Goal: Task Accomplishment & Management: Manage account settings

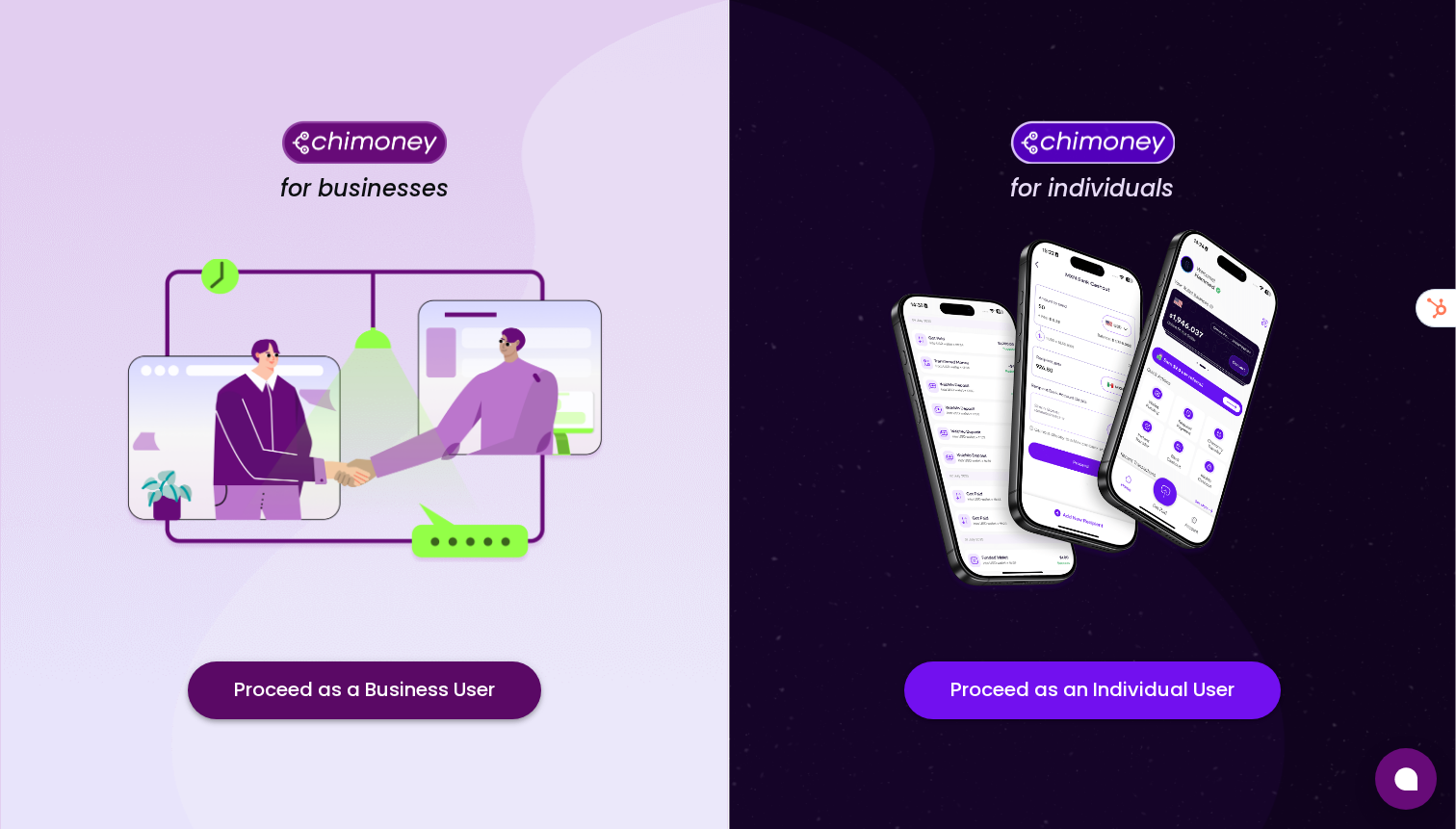
click at [357, 706] on button "Proceed as a Business User" at bounding box center [364, 690] width 353 height 58
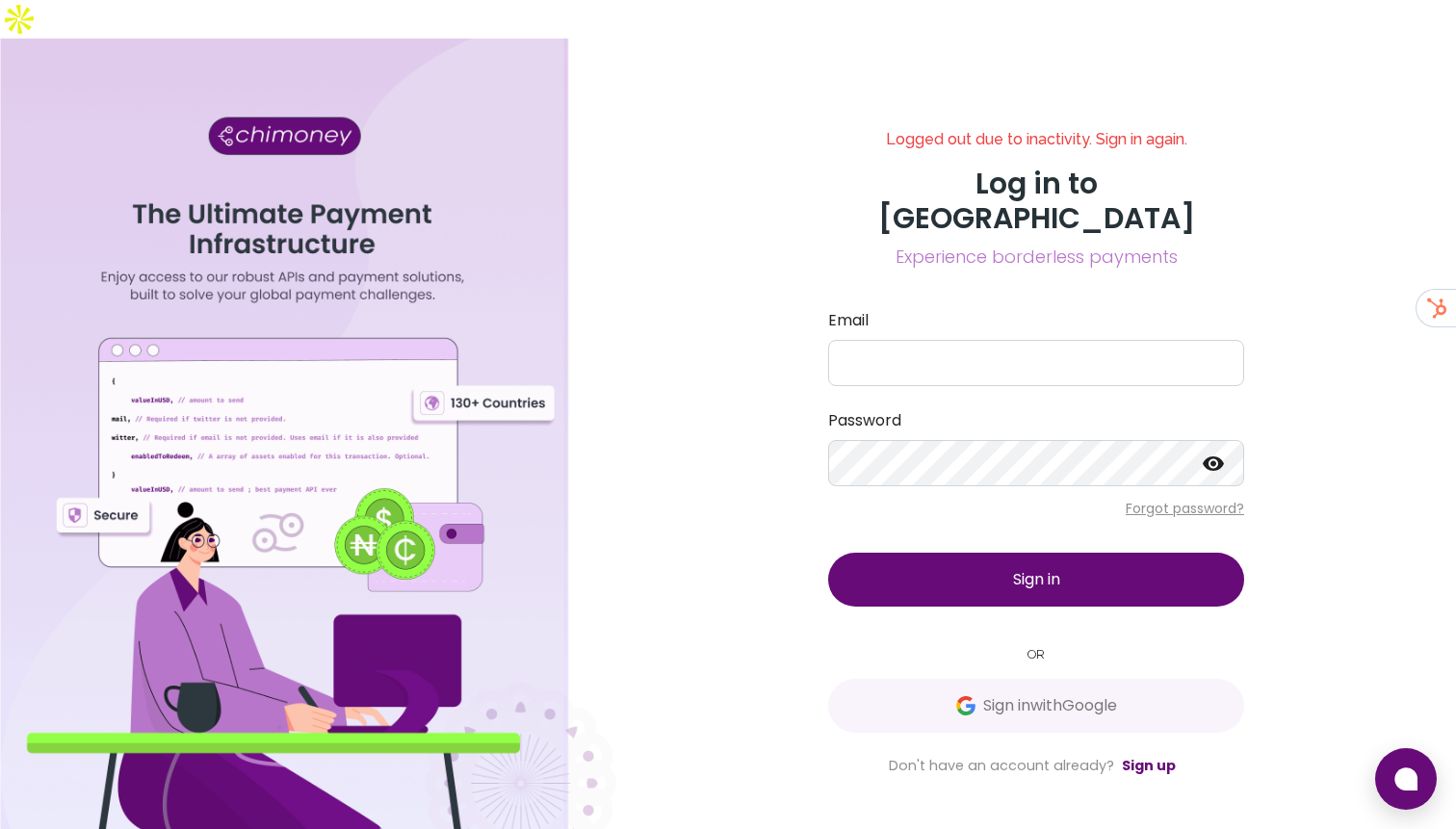
click at [929, 681] on div "Logged out due to inactivity. Sign in again. Log in to Chimoney Experience bord…" at bounding box center [1036, 454] width 462 height 647
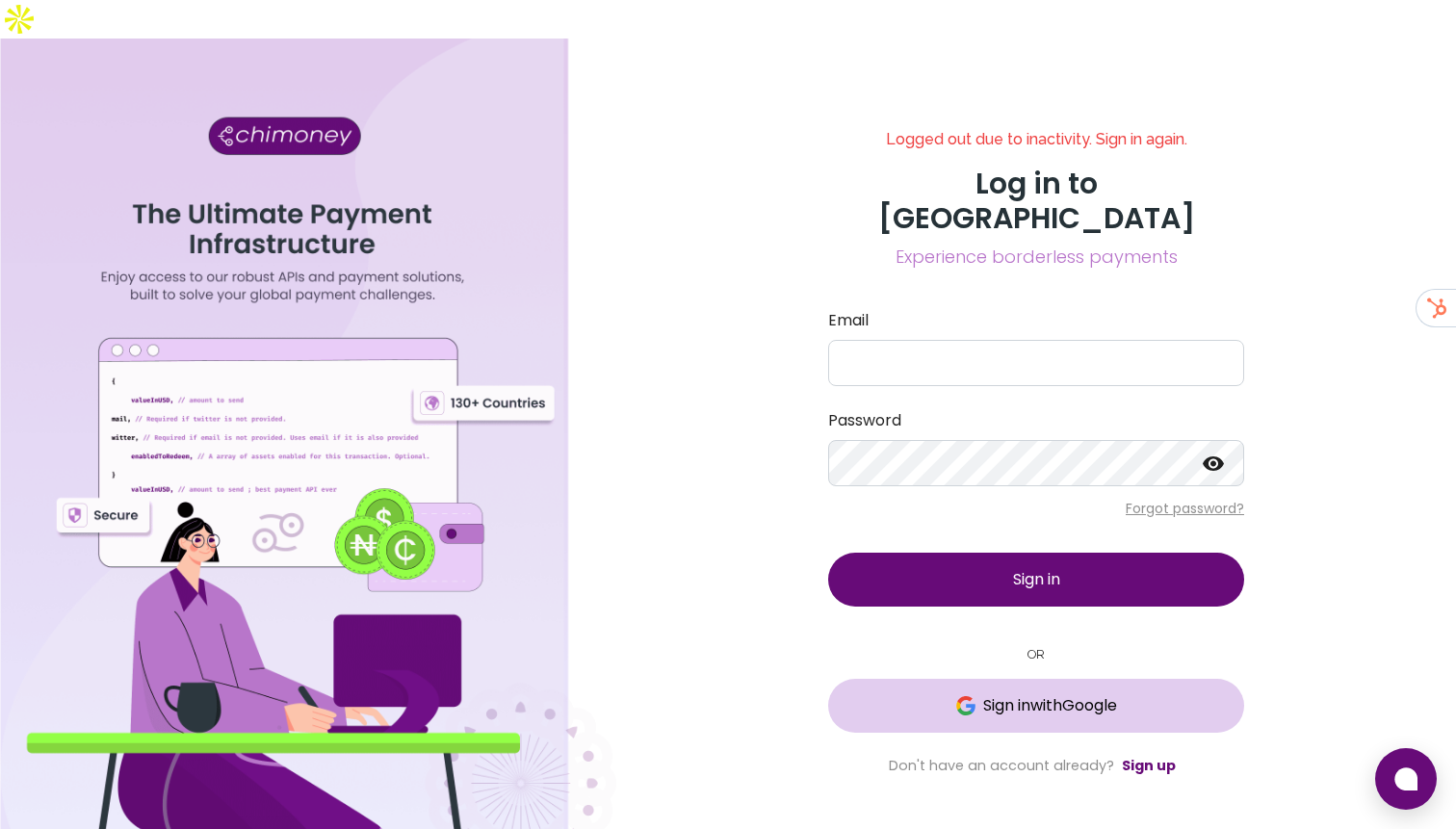
click at [943, 694] on span "Sign in with Google" at bounding box center [1035, 705] width 339 height 23
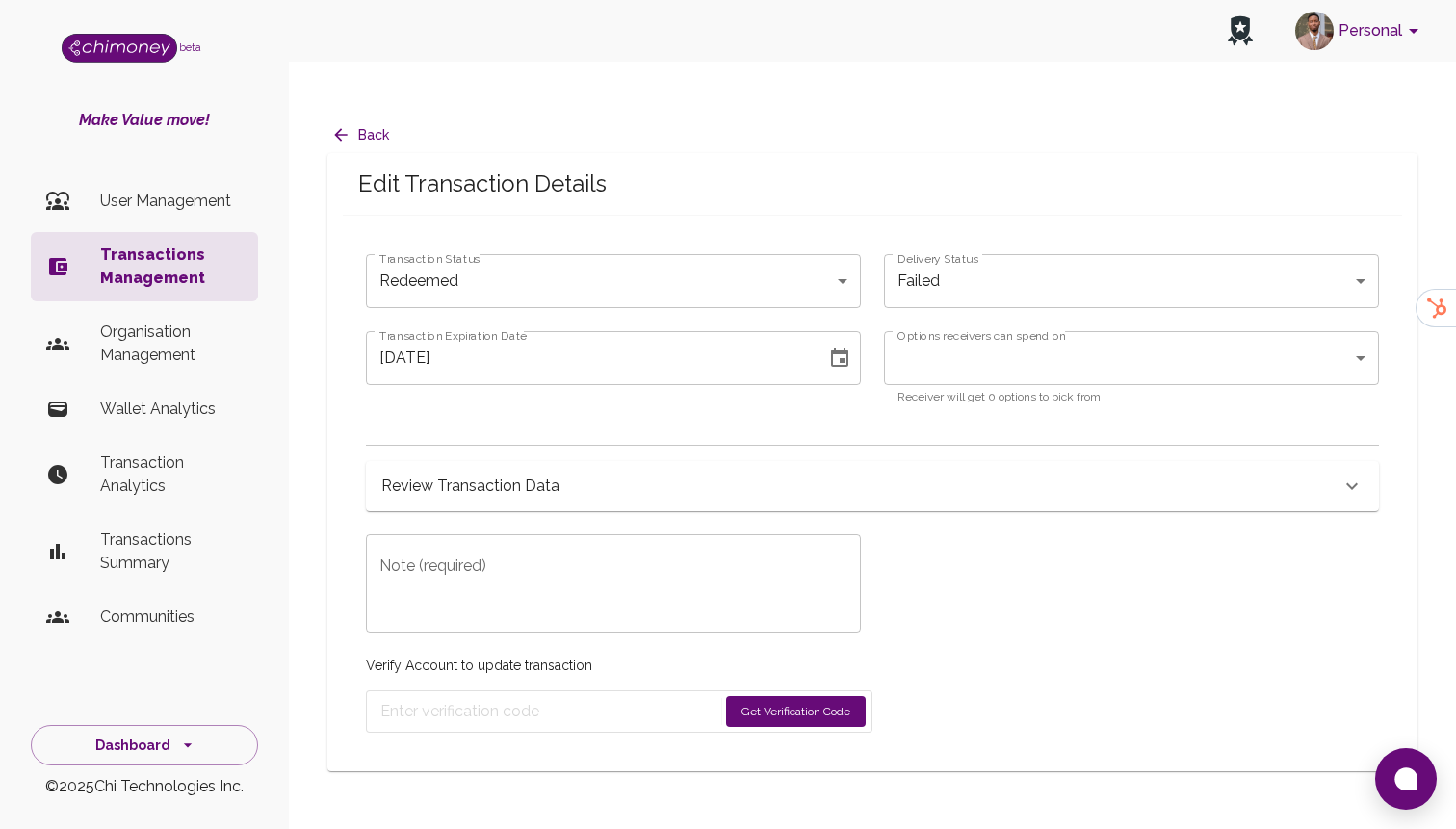
click at [171, 190] on p "User Management" at bounding box center [171, 200] width 142 height 23
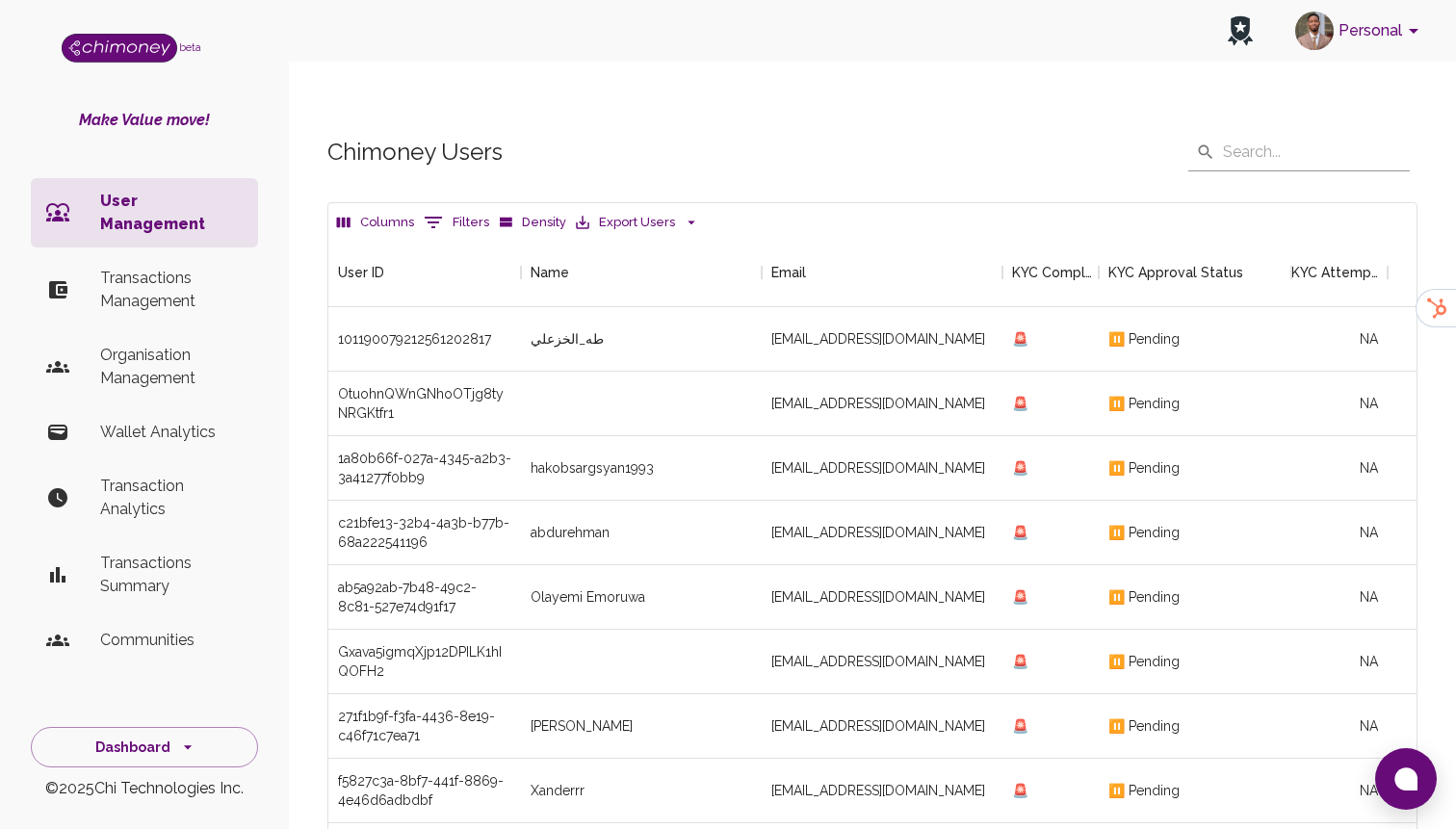
scroll to position [715, 1088]
click at [457, 207] on button "0 Filters" at bounding box center [456, 222] width 75 height 31
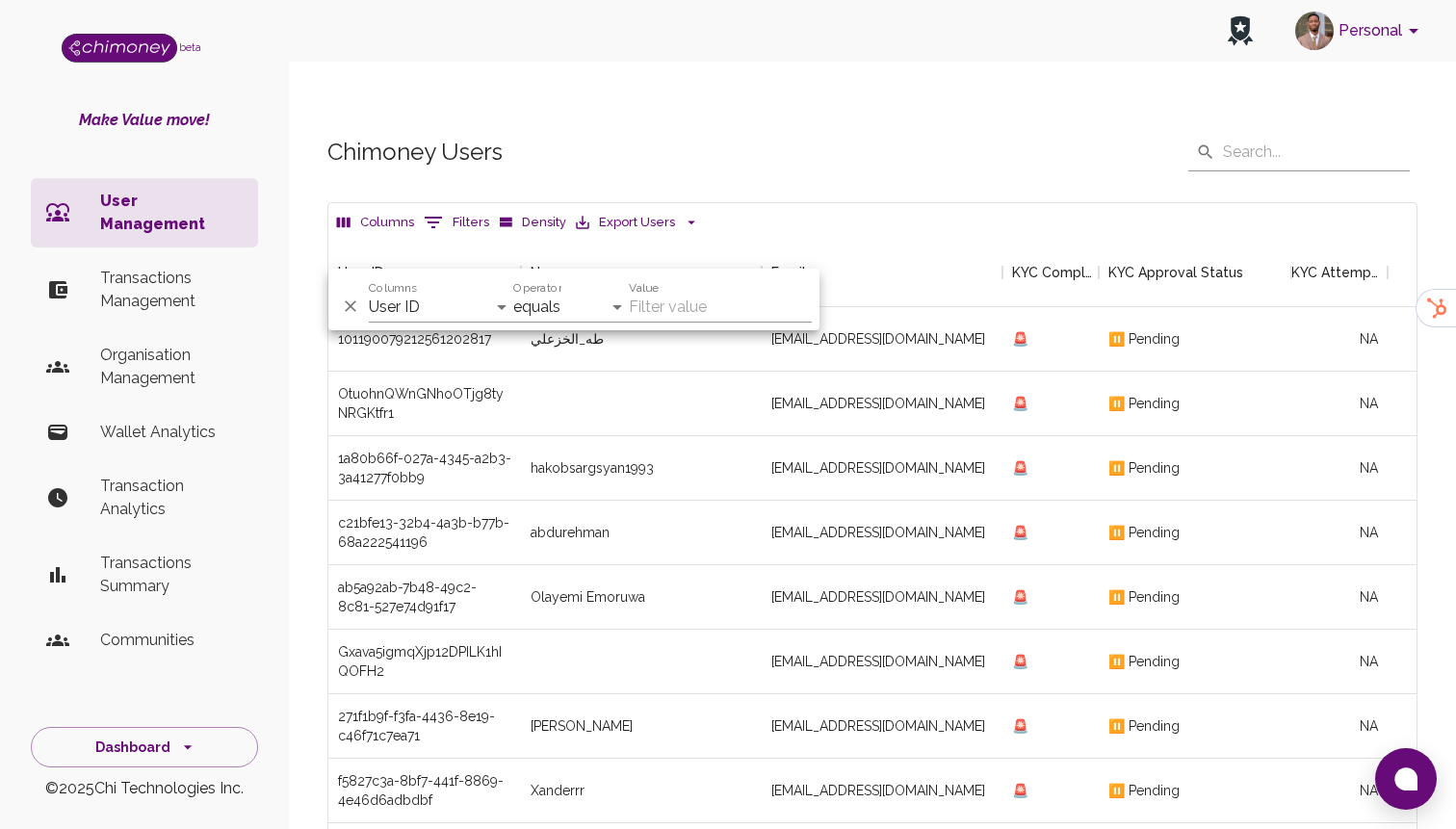
click at [413, 287] on label "Columns" at bounding box center [393, 288] width 48 height 17
click at [413, 292] on select "User ID Name Email KYC Completed KYC Approval Status KYC Attempts Join date Upd…" at bounding box center [441, 307] width 144 height 31
click at [413, 304] on select "User ID Name Email KYC Completed KYC Approval Status KYC Attempts Join date Upd…" at bounding box center [441, 307] width 144 height 31
select select "email"
click at [369, 292] on select "User ID Name Email KYC Completed KYC Approval Status KYC Attempts Join date Upd…" at bounding box center [441, 307] width 144 height 31
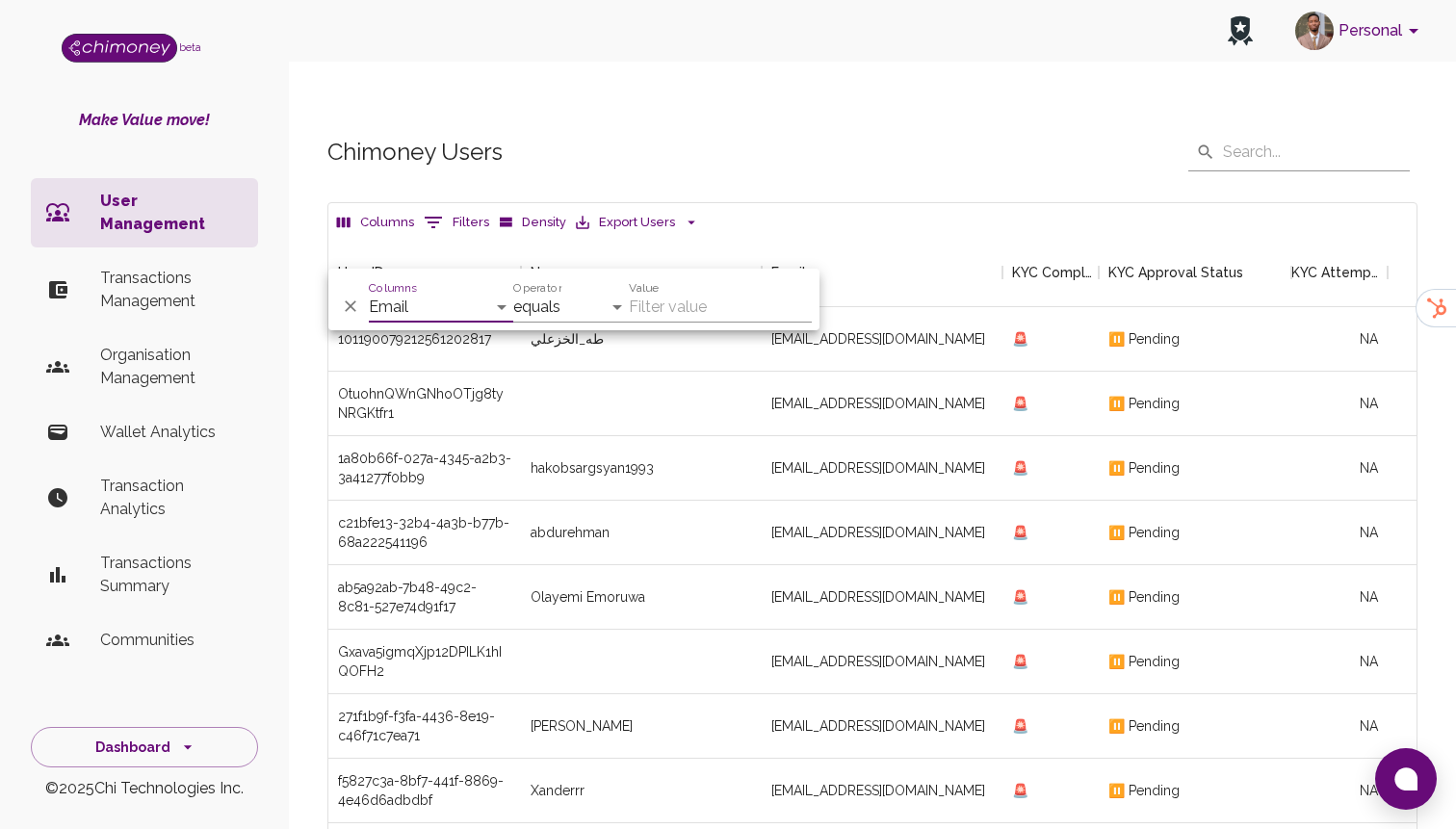
click at [672, 296] on input "Value" at bounding box center [720, 307] width 183 height 31
paste input "[EMAIL_ADDRESS][DOMAIN_NAME]"
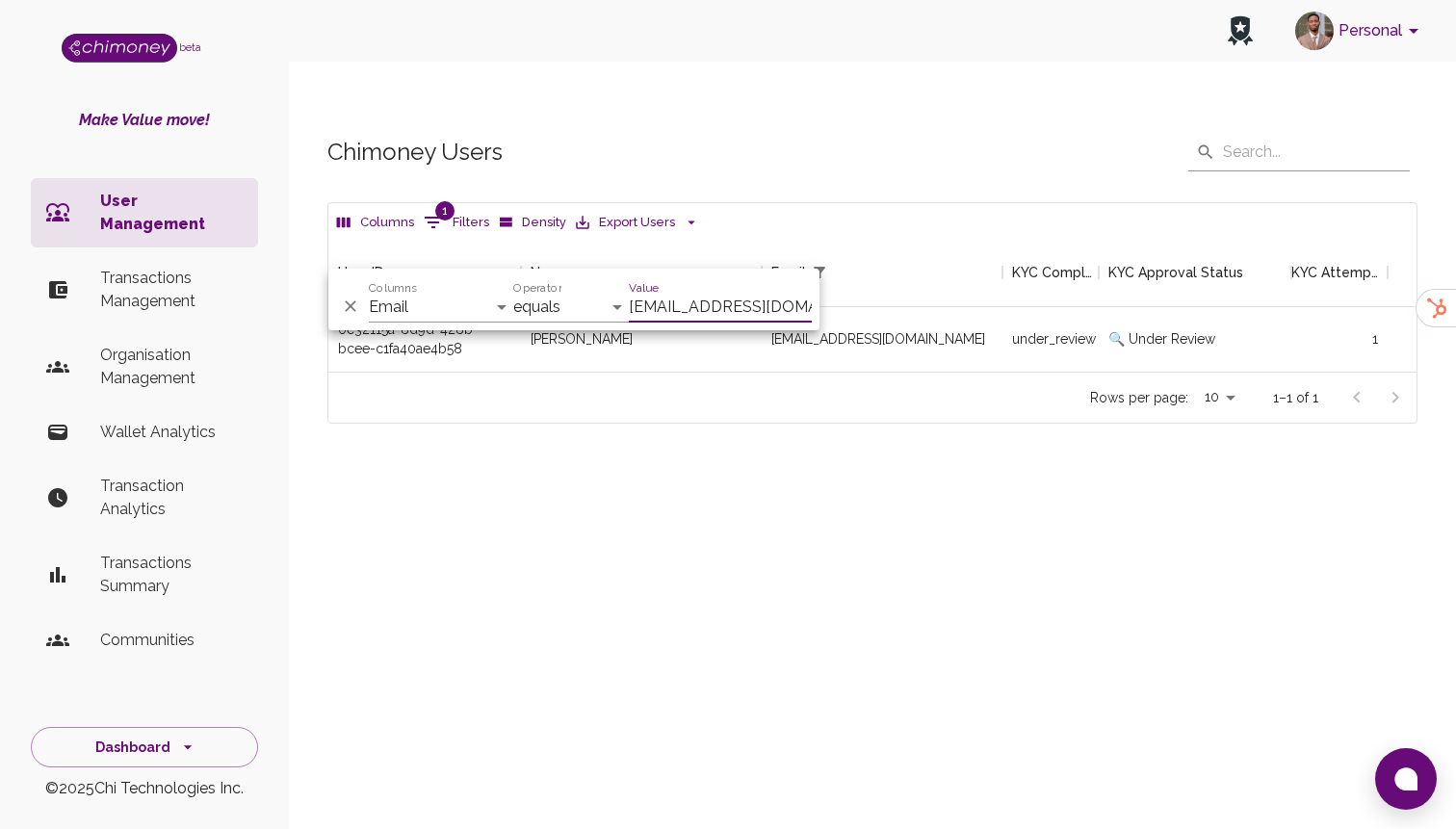
scroll to position [134, 1088]
type input "[EMAIL_ADDRESS][DOMAIN_NAME]"
click at [1028, 307] on div "under_review" at bounding box center [1051, 339] width 97 height 64
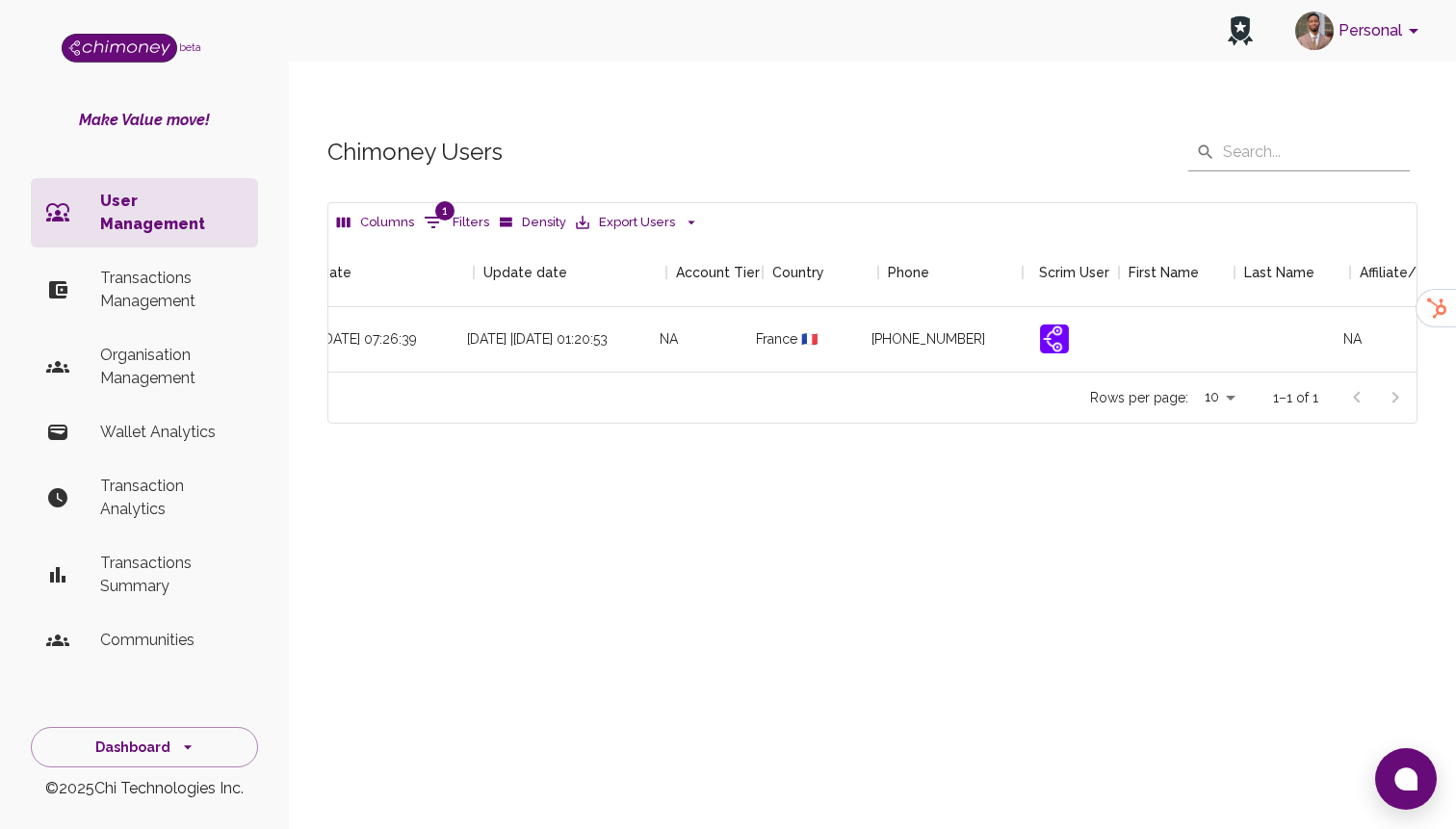
scroll to position [0, 2205]
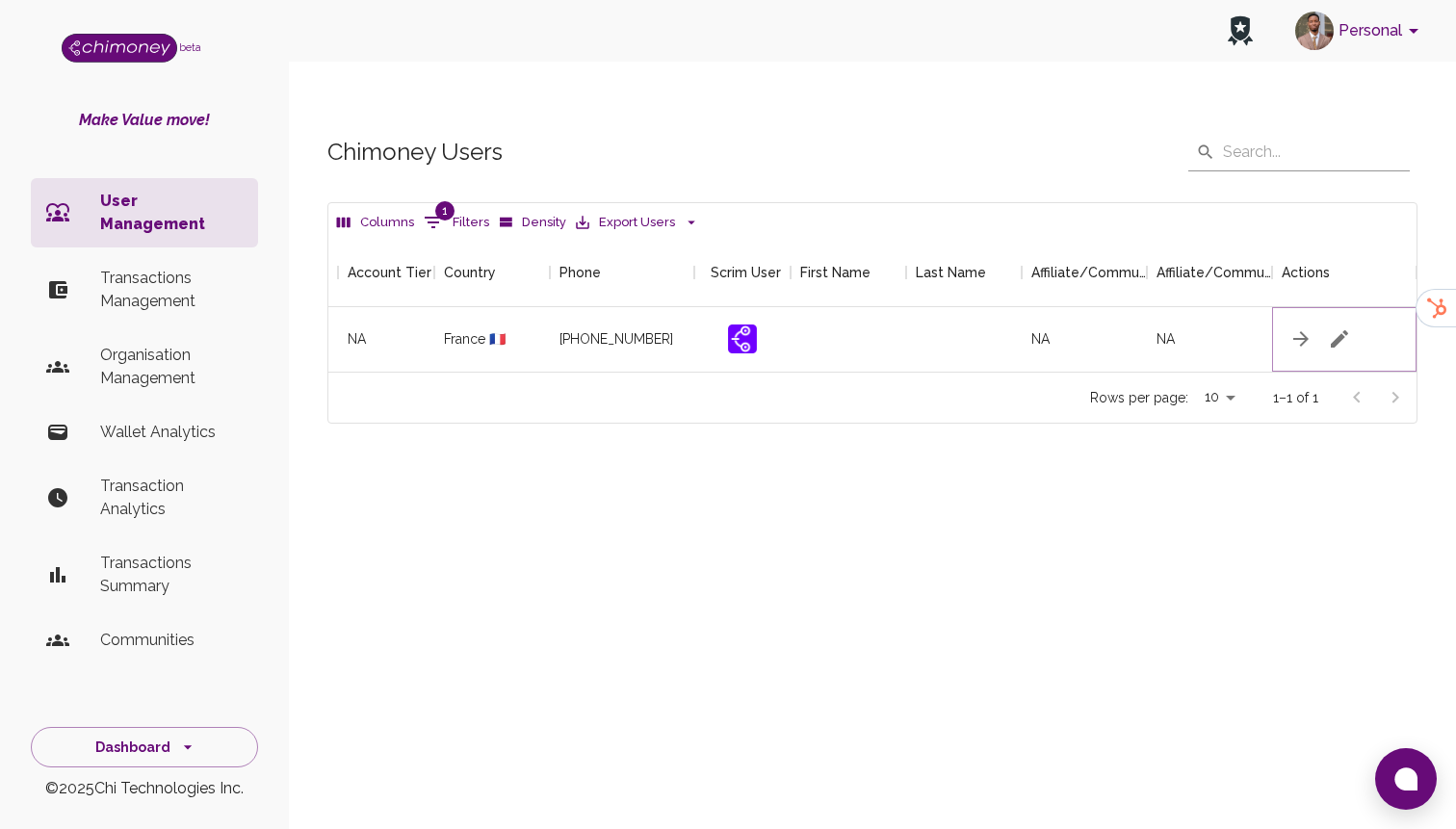
click at [1342, 320] on button "button" at bounding box center [1340, 339] width 38 height 38
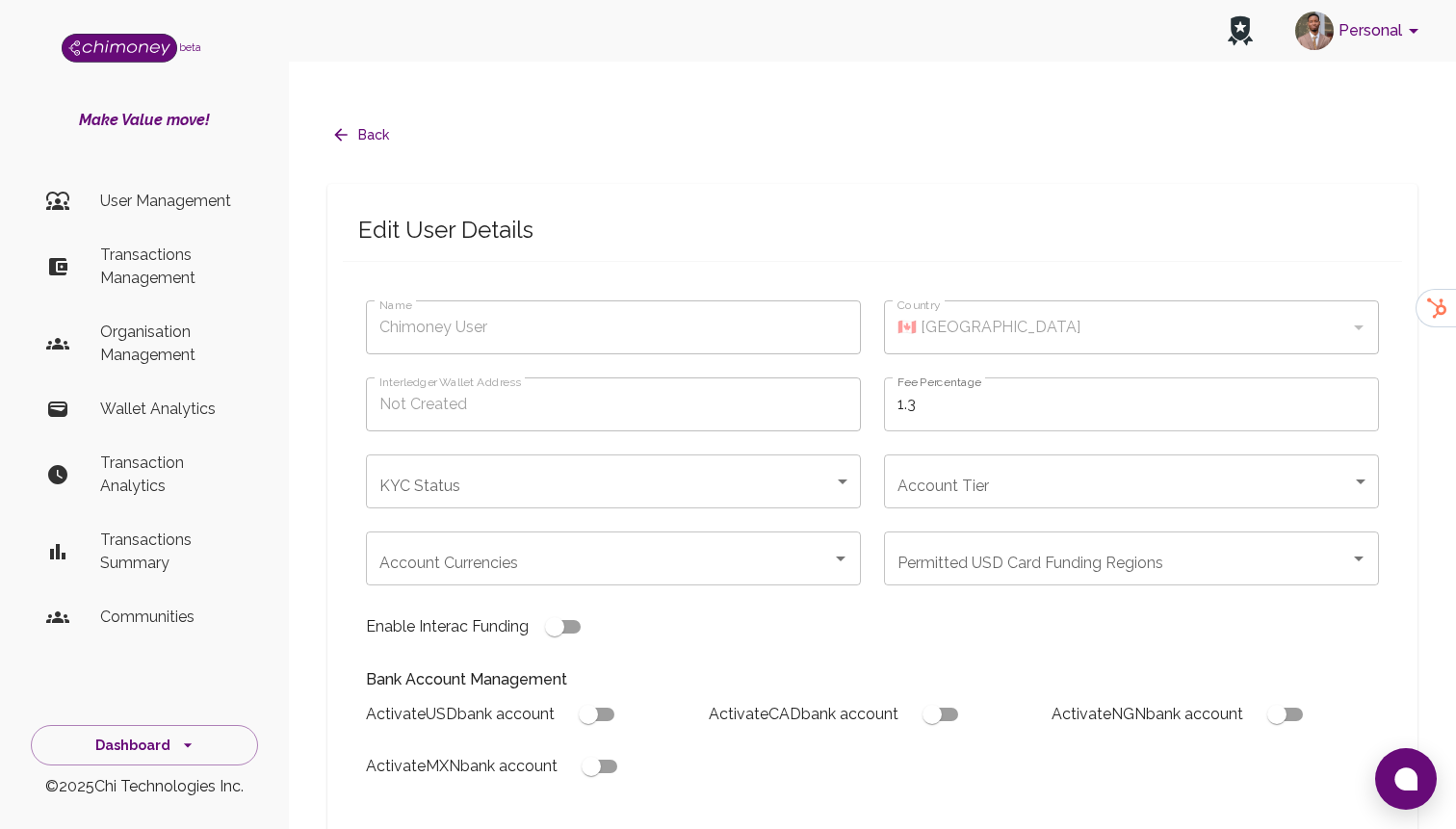
type input "[PERSON_NAME]"
type input "🇫🇷 [GEOGRAPHIC_DATA]"
type input "under_review"
checkbox input "true"
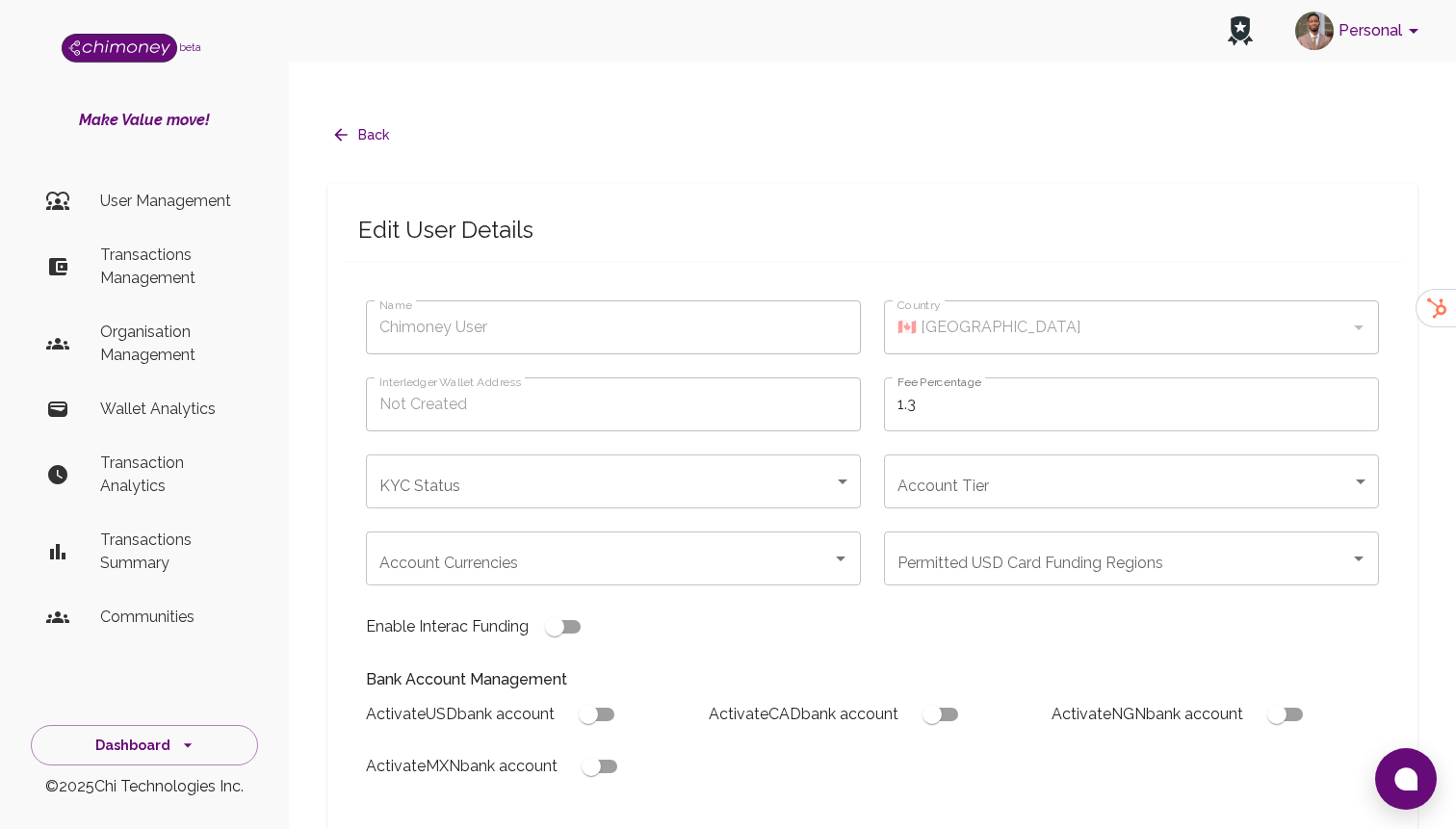
checkbox input "true"
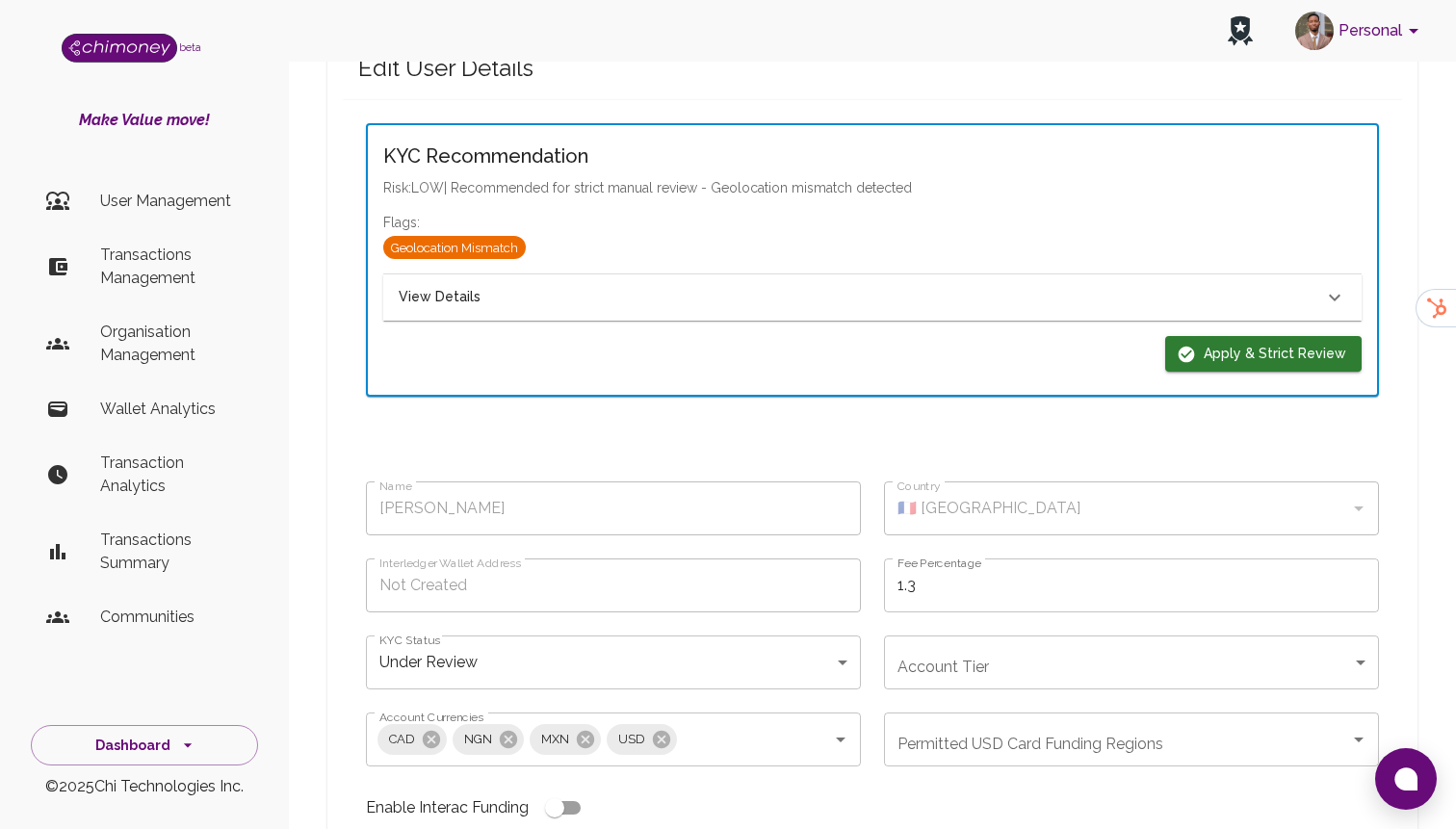
scroll to position [144, 0]
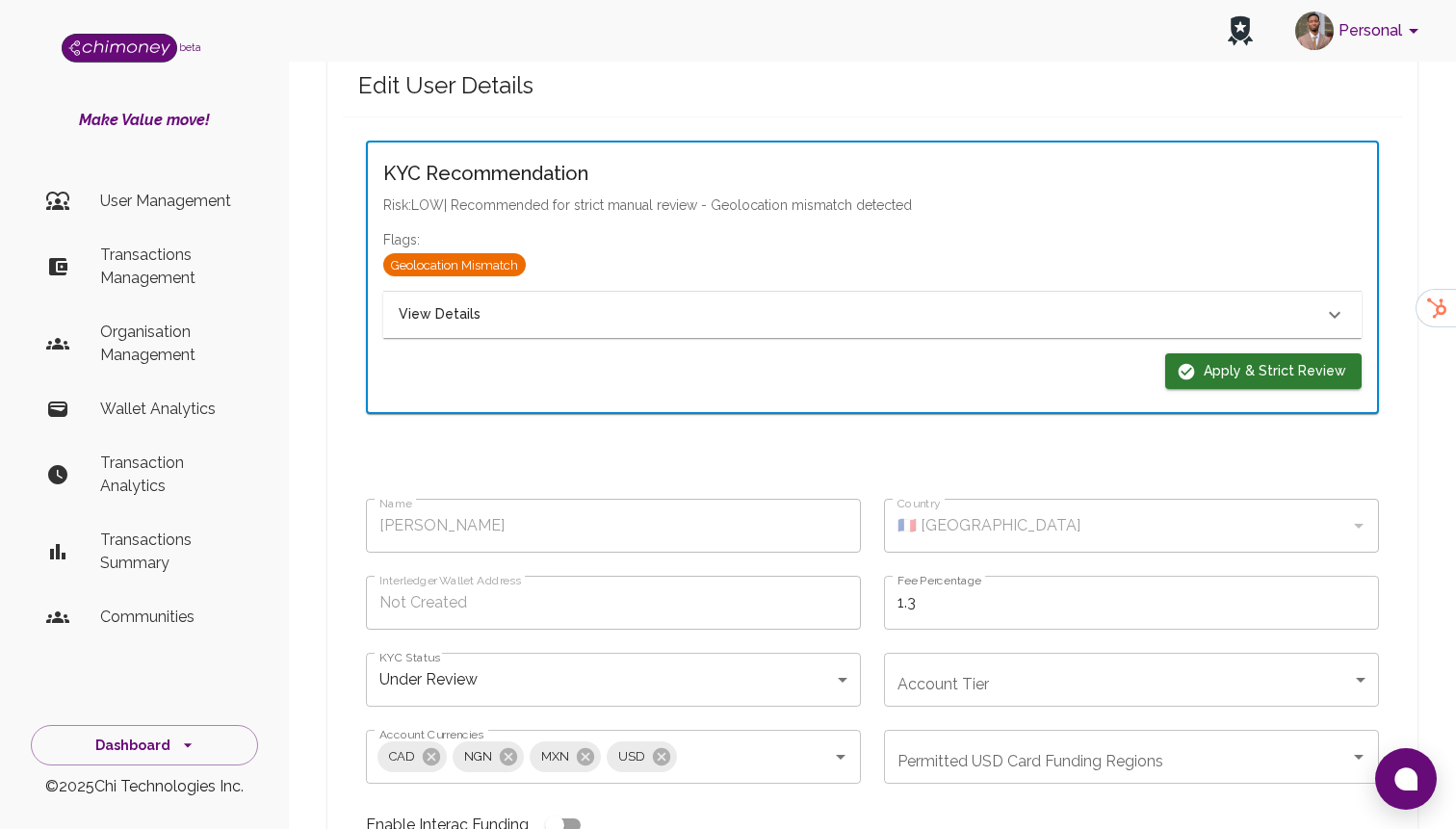
click at [556, 304] on div "View Details" at bounding box center [861, 314] width 925 height 21
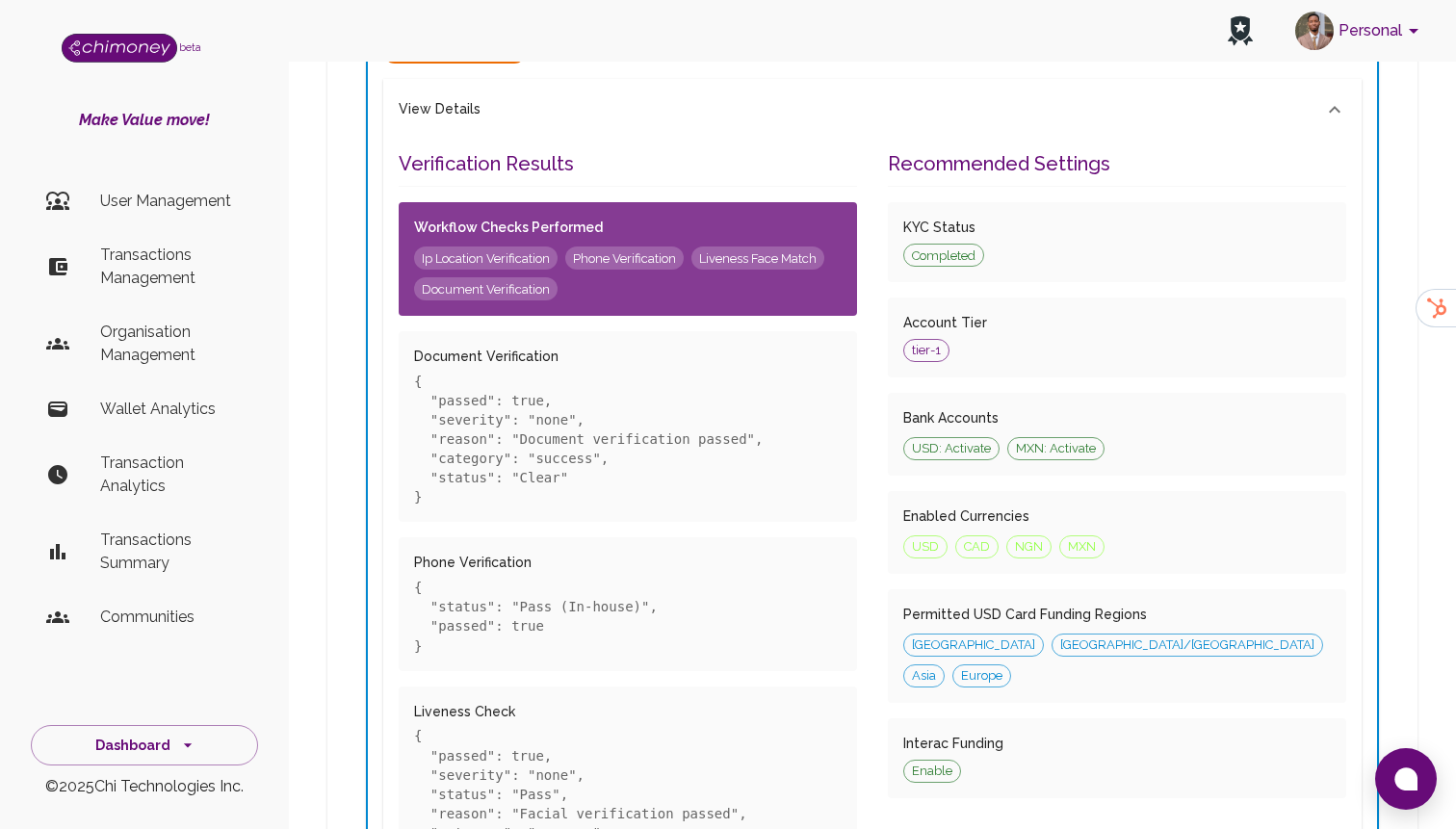
scroll to position [338, 0]
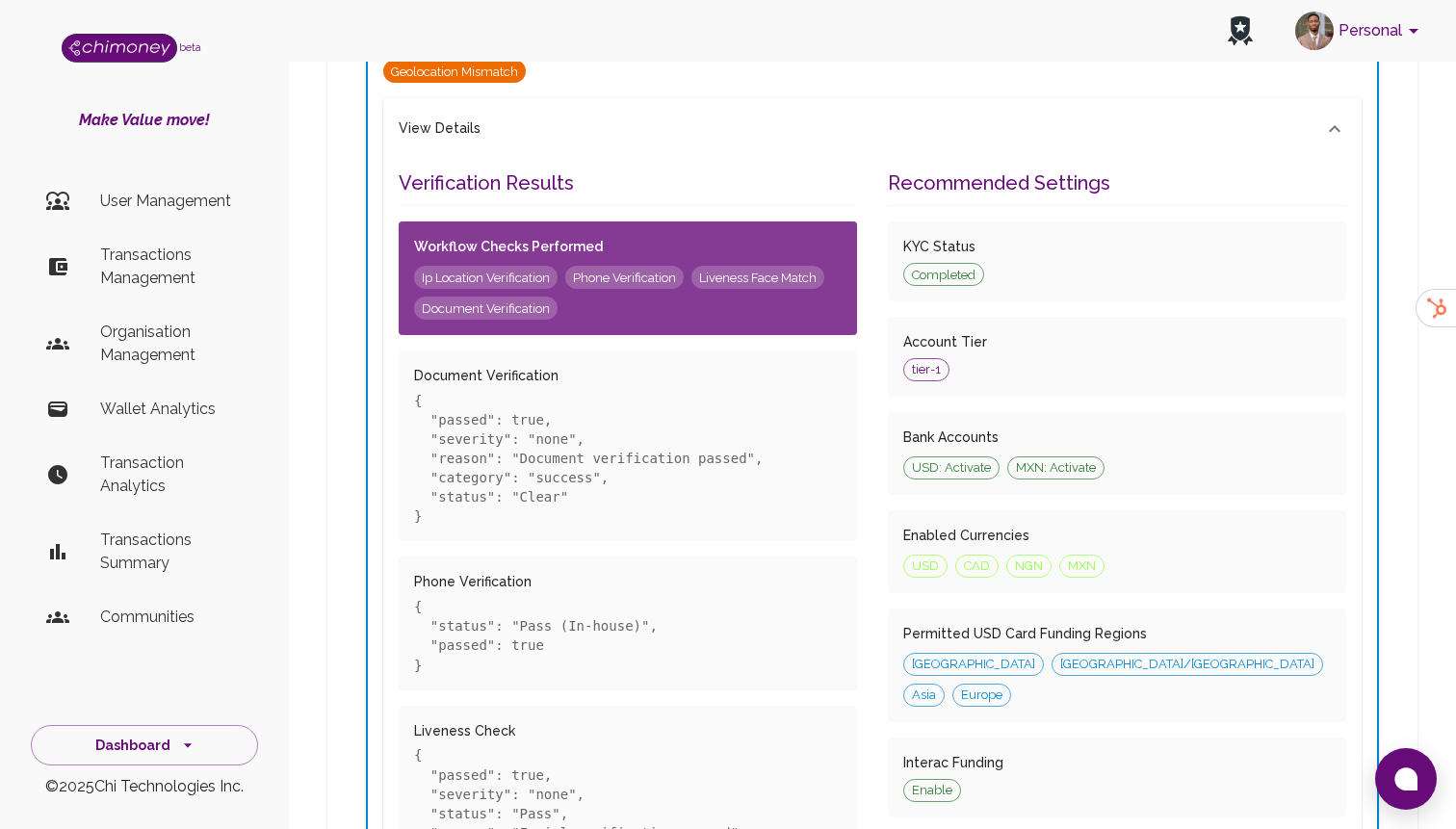
click at [502, 268] on span "Ip Location Verification" at bounding box center [486, 278] width 143 height 20
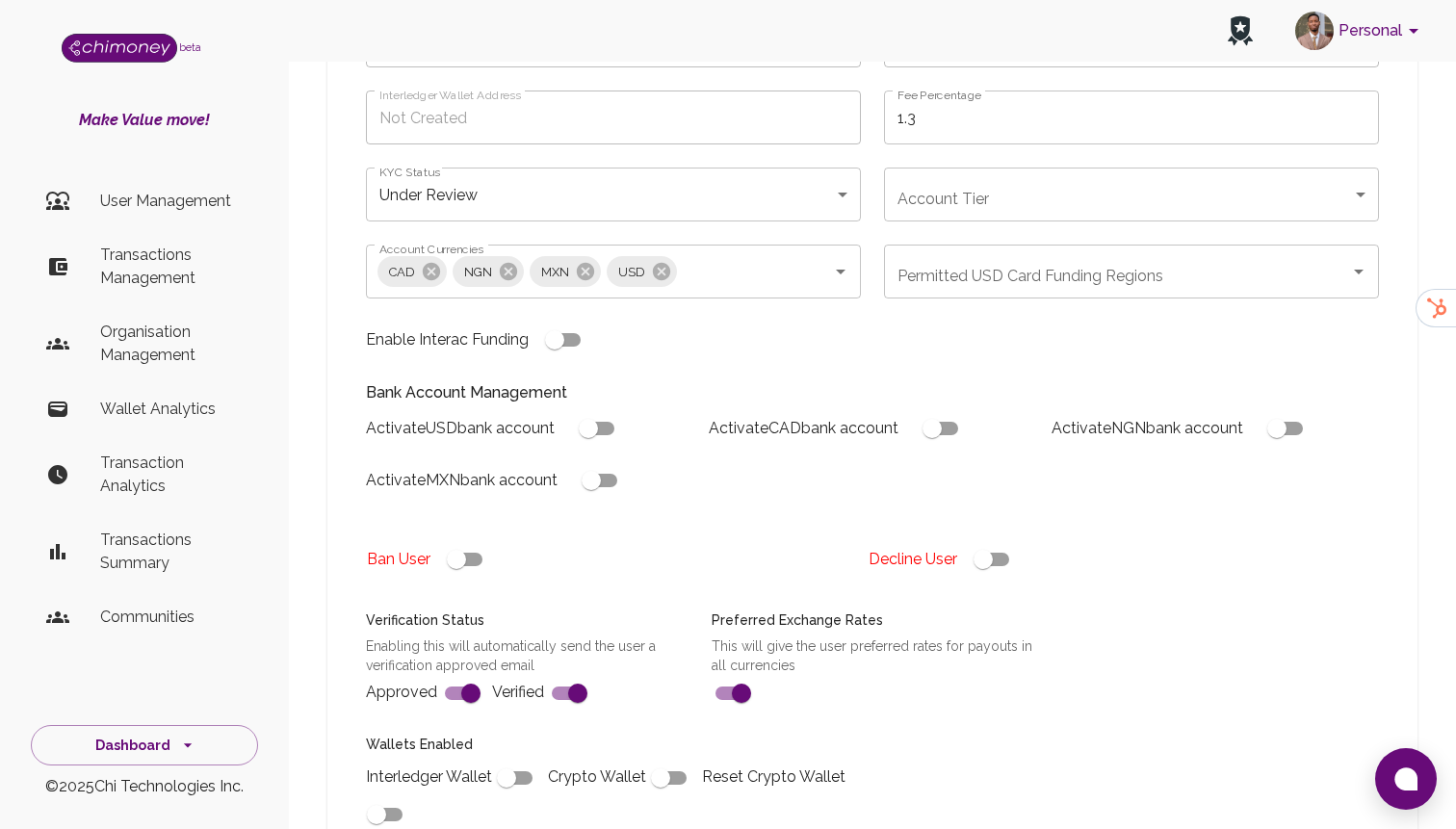
scroll to position [2057, 0]
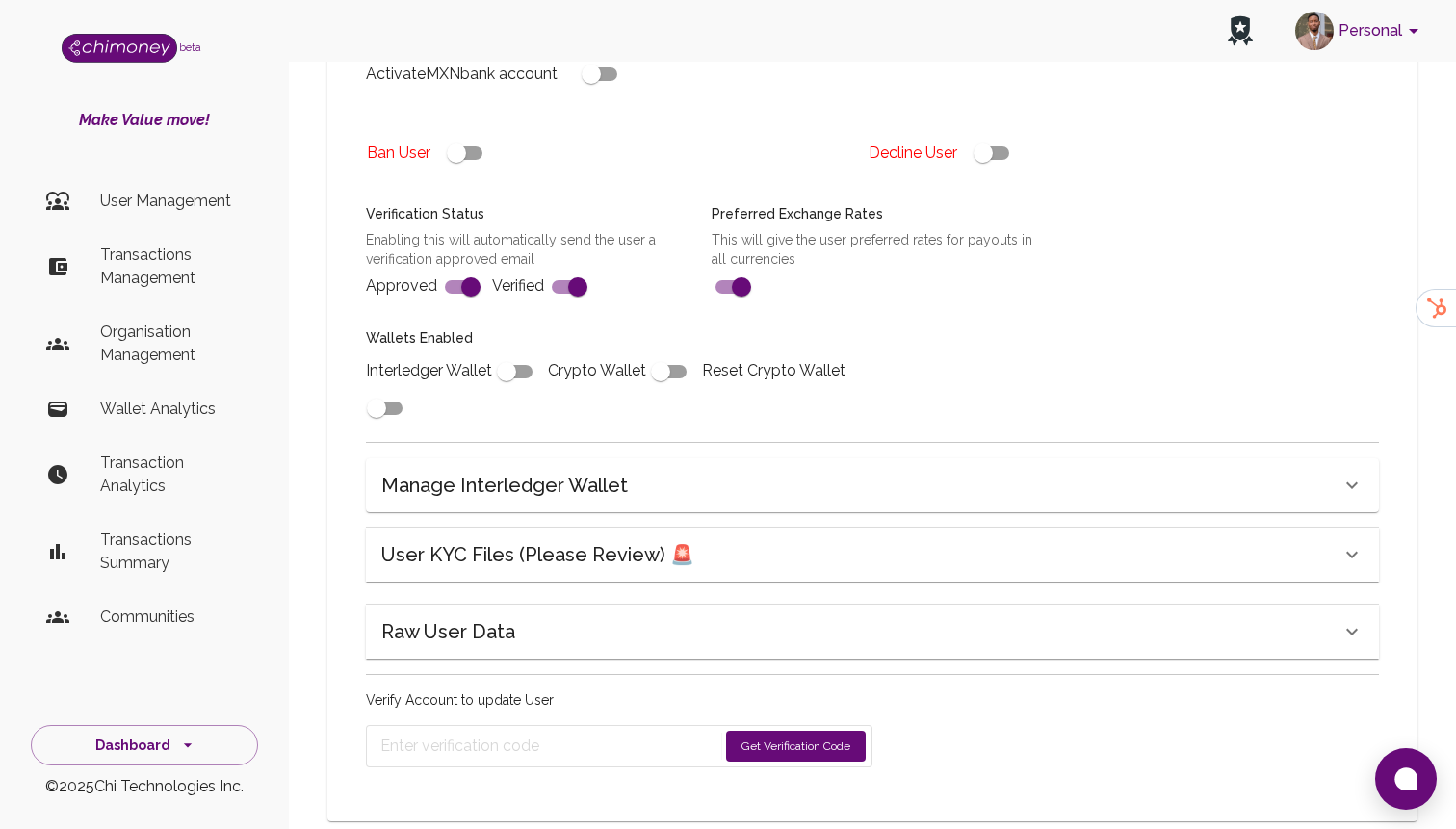
click at [584, 539] on div "User KYC Files (Please Review) 🚨" at bounding box center [873, 555] width 1013 height 54
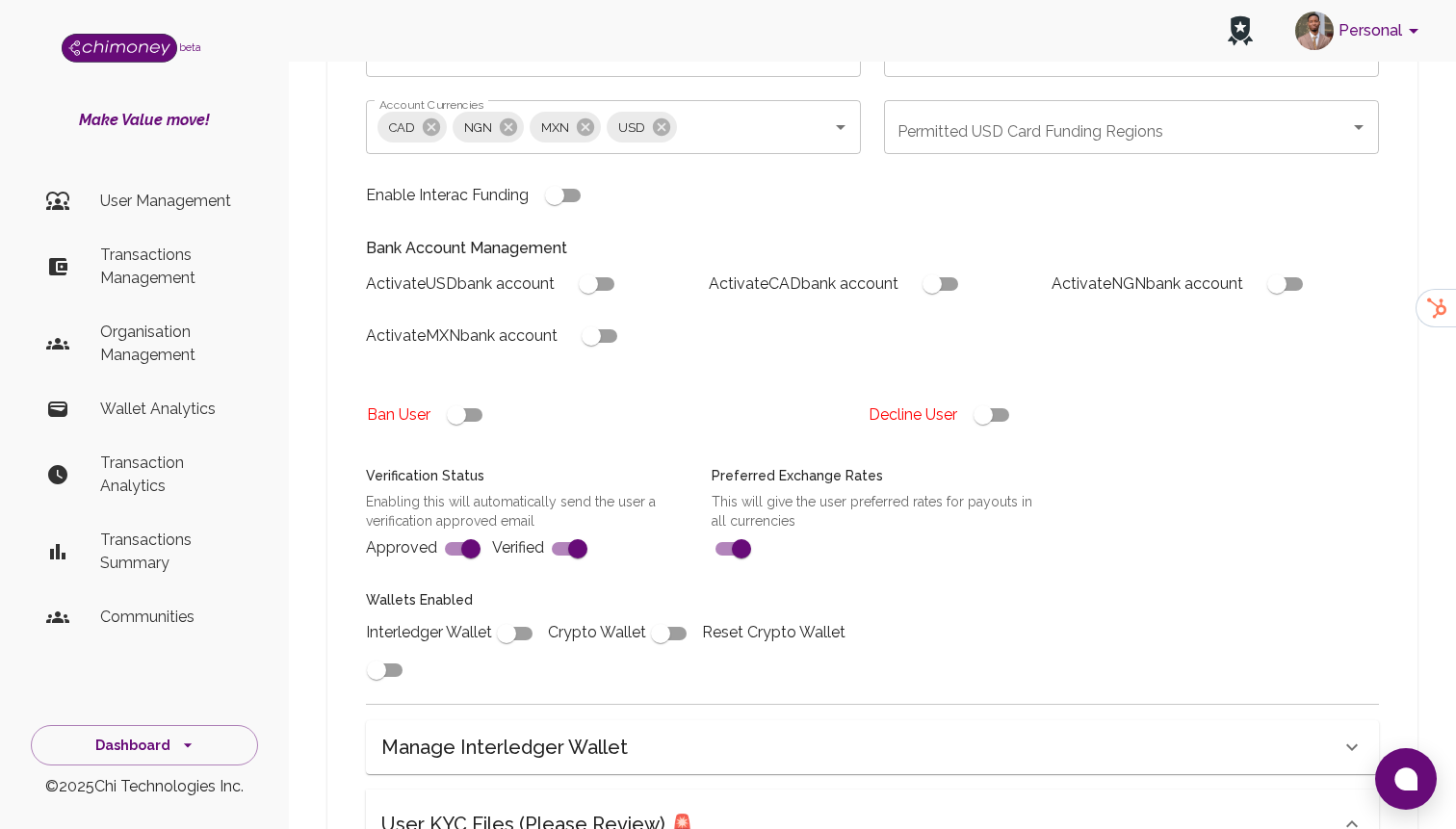
scroll to position [1808, 0]
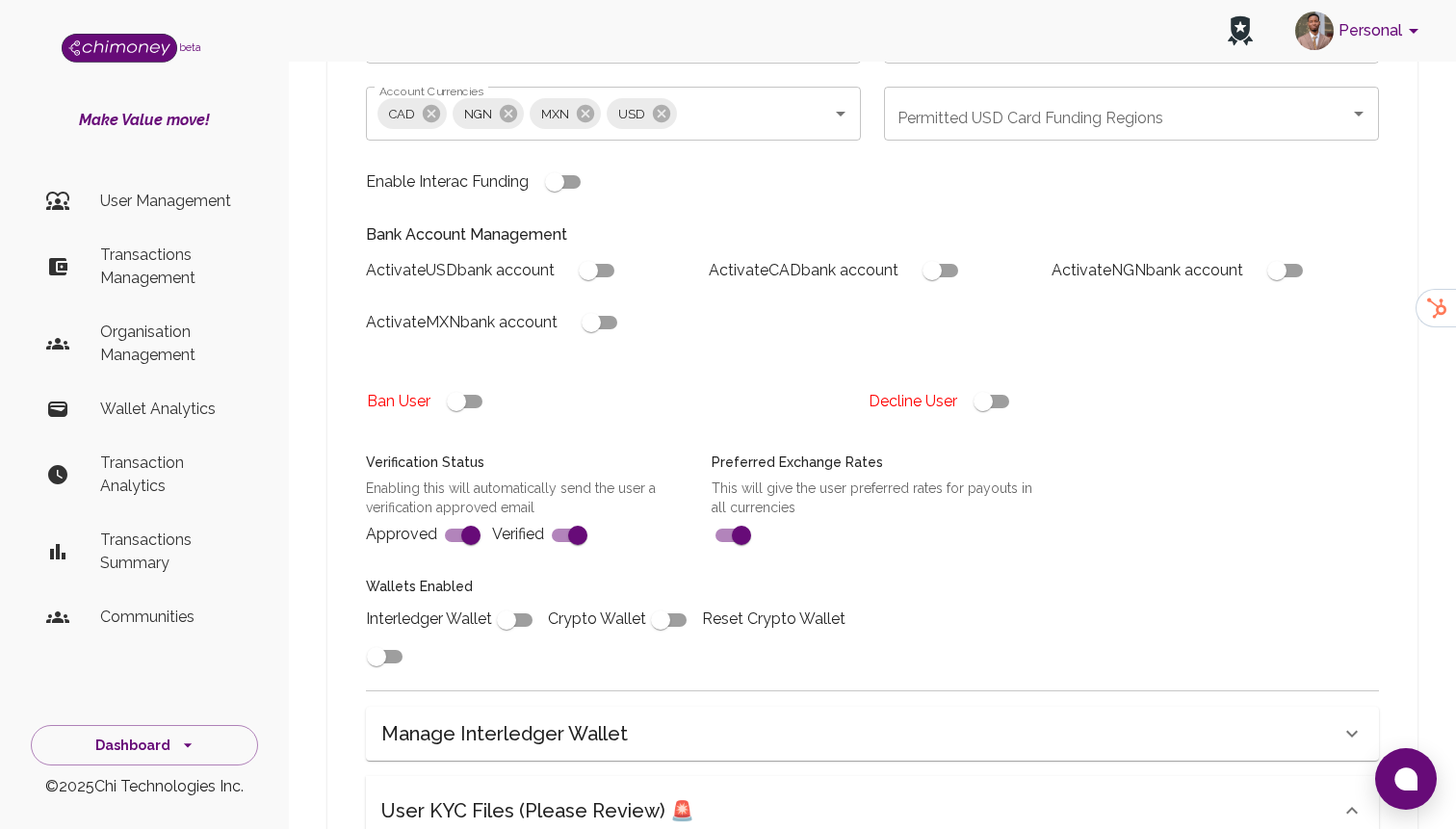
click at [1000, 383] on input "checkbox" at bounding box center [983, 401] width 110 height 37
checkbox input "false"
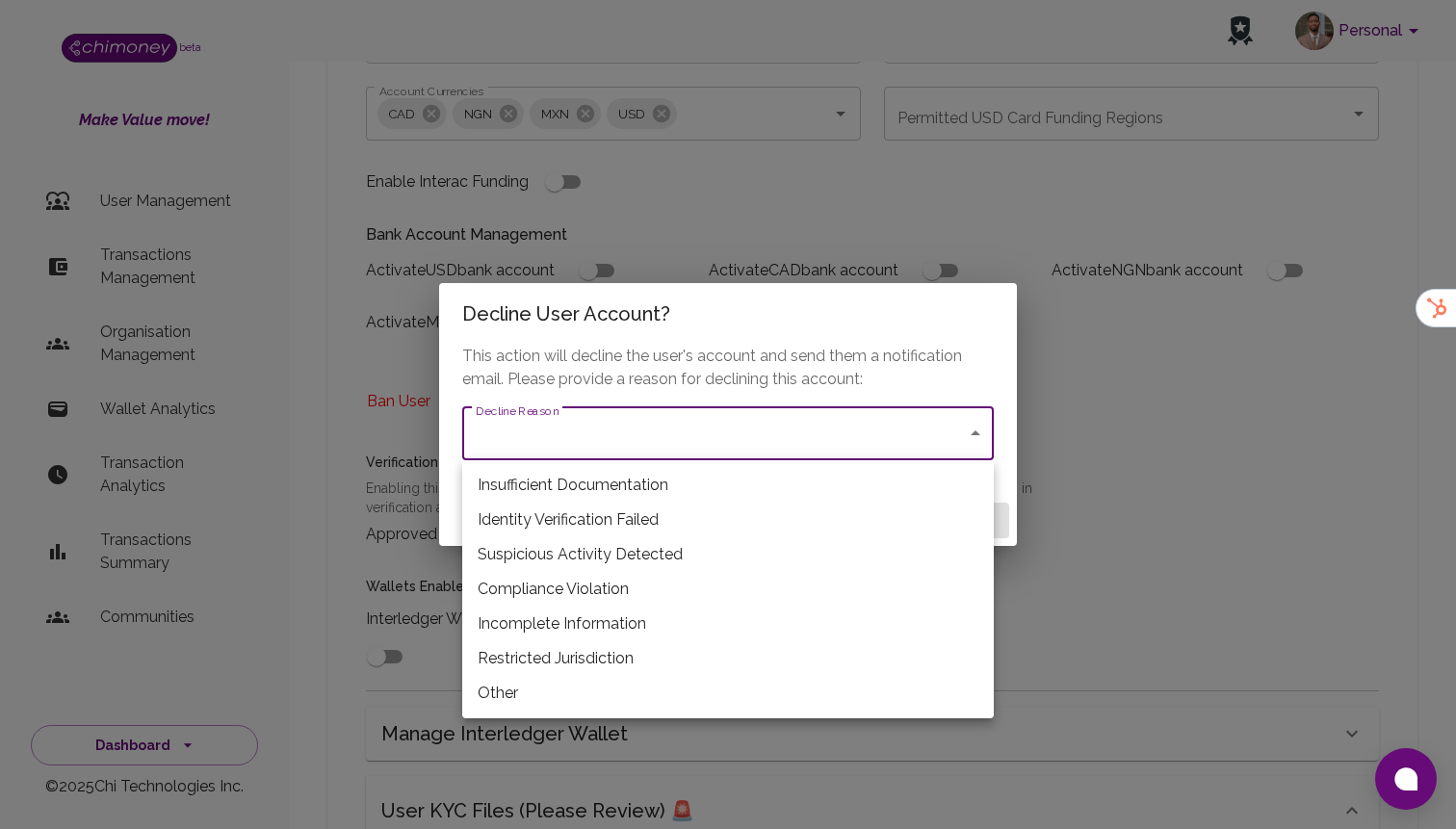
click at [563, 635] on li "Incomplete Information" at bounding box center [728, 624] width 532 height 35
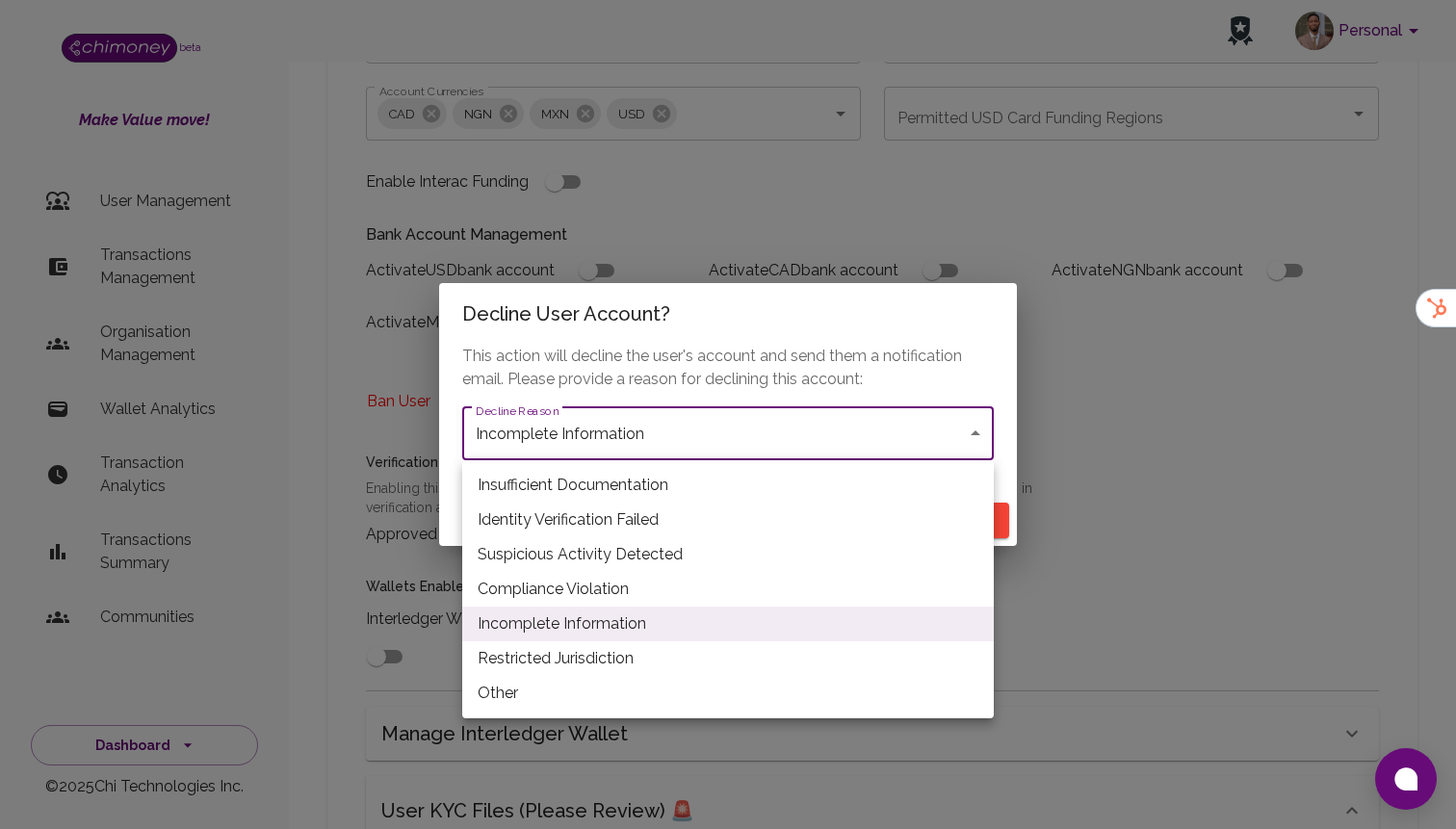
click at [588, 477] on li "Insufficient Documentation" at bounding box center [728, 485] width 532 height 35
type input "insufficient_documentation"
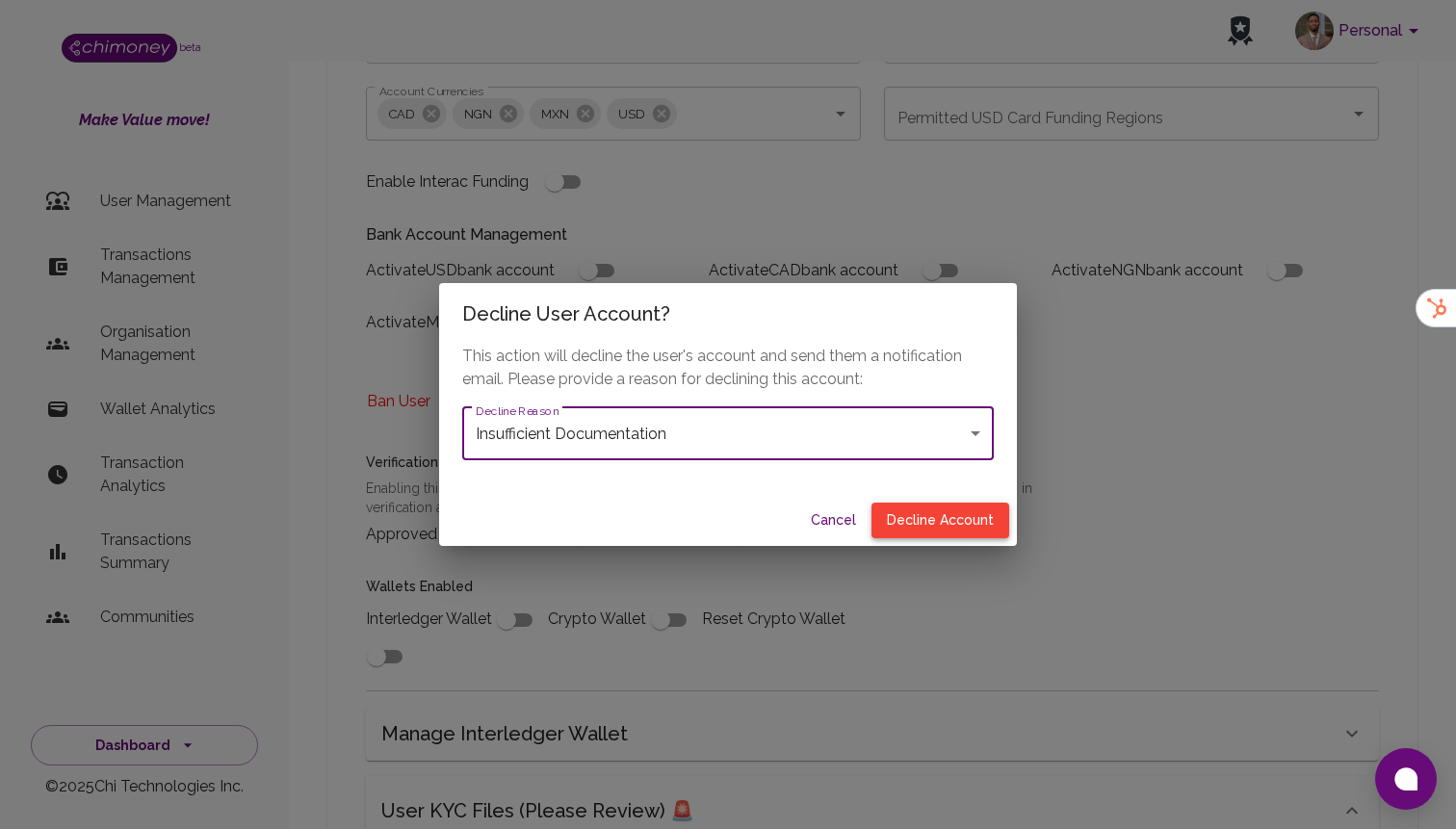
click at [926, 528] on button "Decline Account" at bounding box center [941, 520] width 138 height 36
type input "declined"
checkbox input "true"
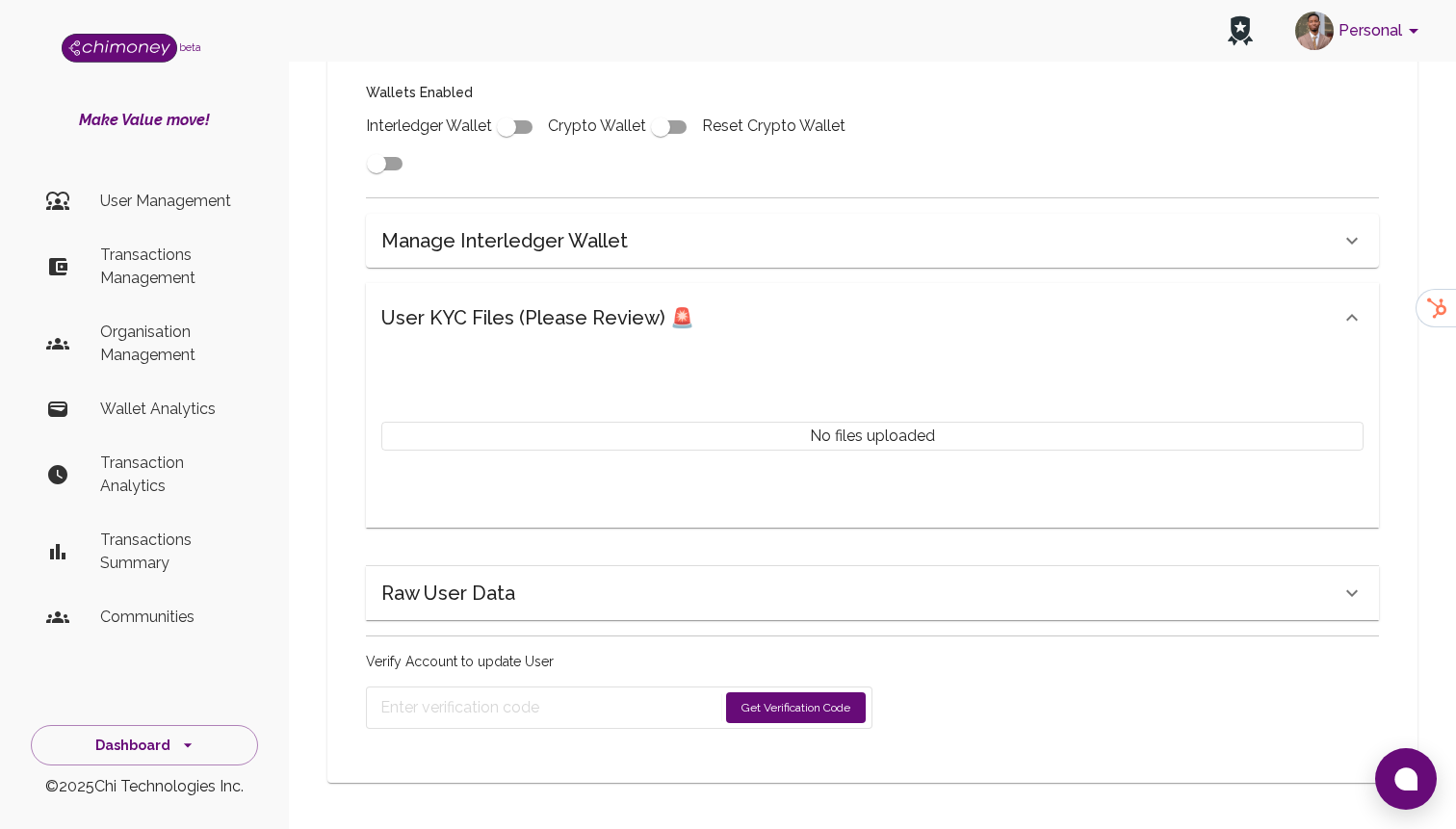
scroll to position [775, 0]
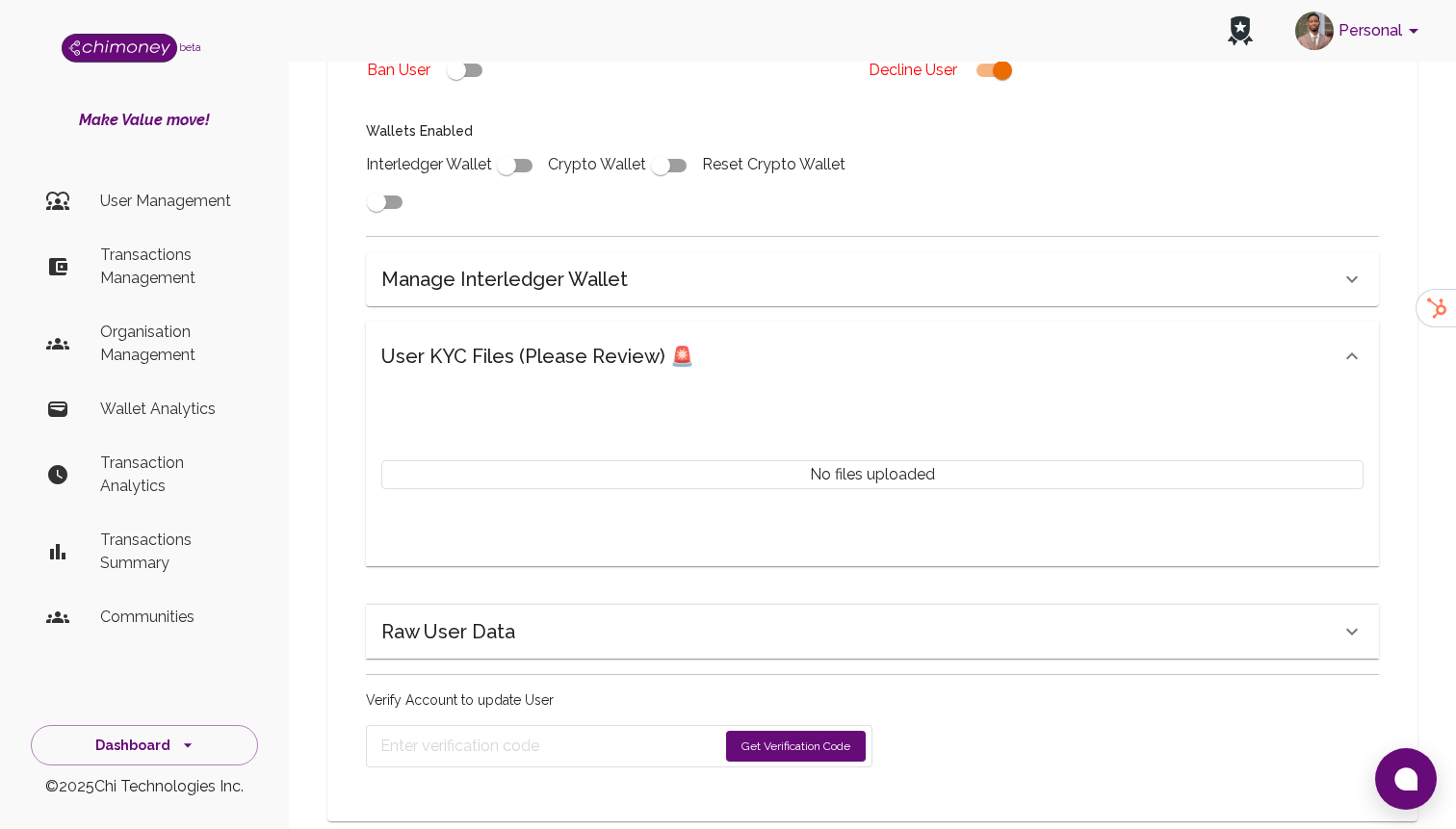
click at [742, 731] on button "Get Verification Code" at bounding box center [796, 746] width 139 height 31
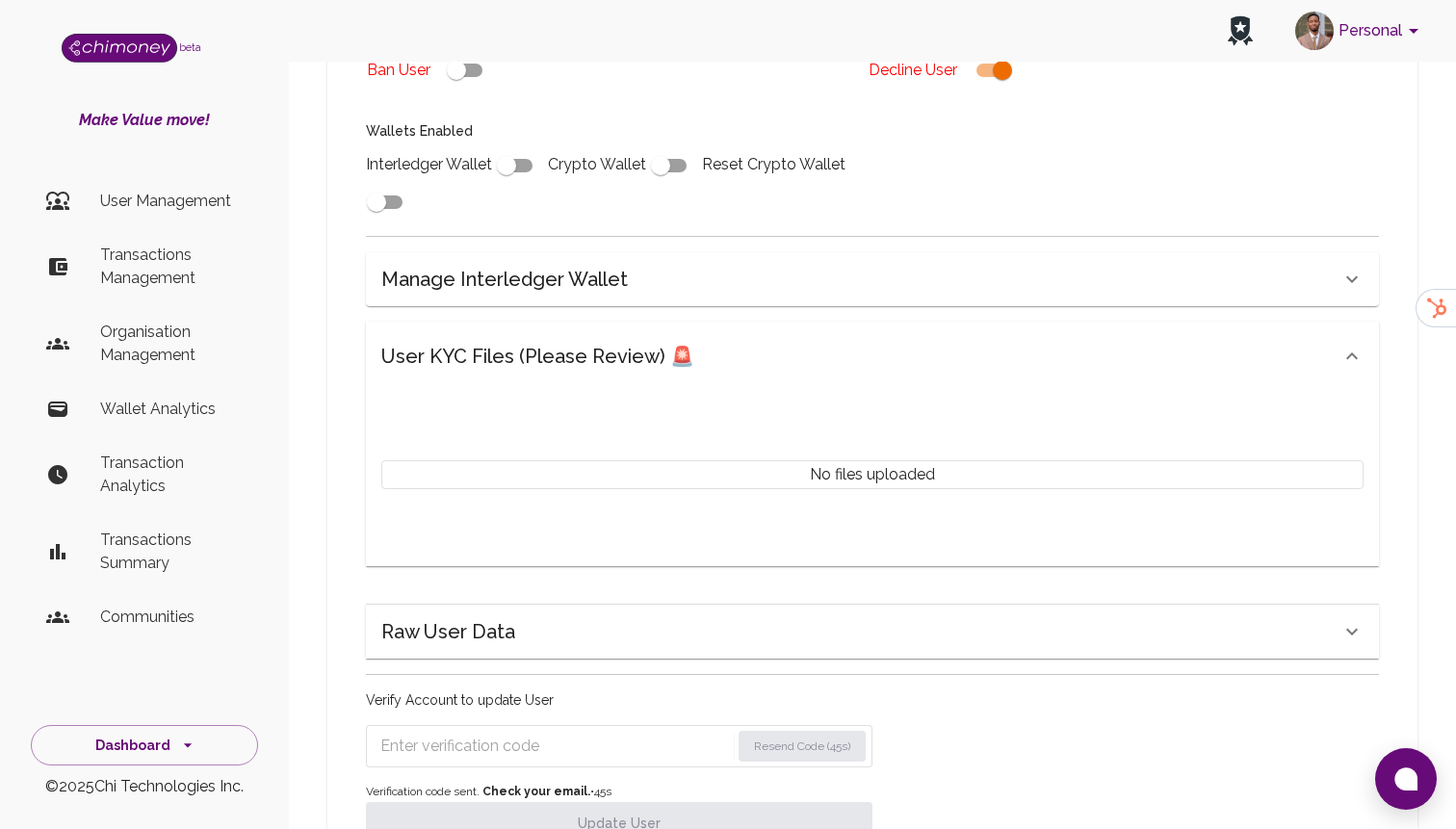
click at [537, 731] on input "Enter verification code" at bounding box center [555, 746] width 349 height 31
paste input "0779"
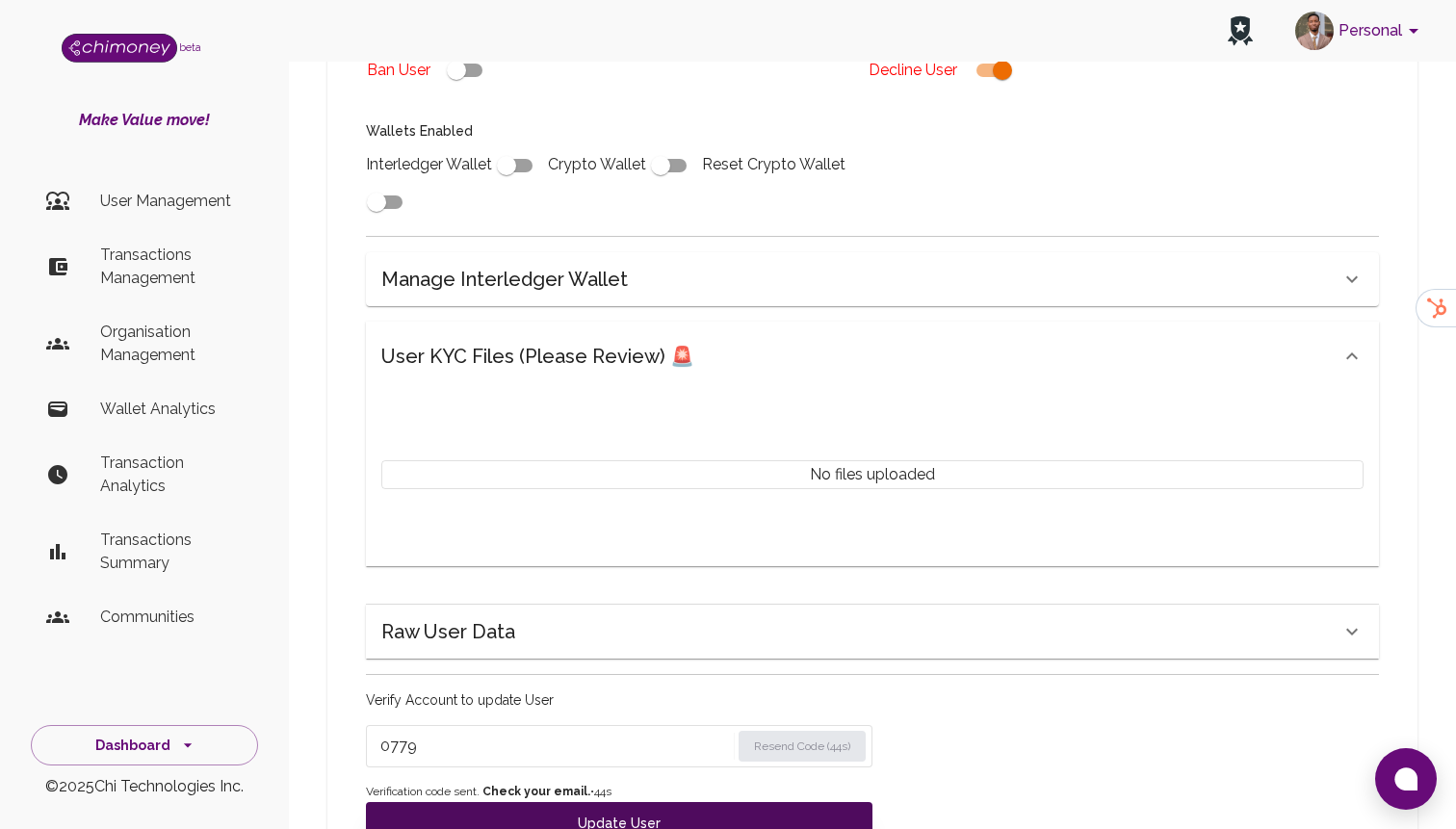
type input "0779"
click at [539, 802] on button "Update User" at bounding box center [619, 823] width 506 height 42
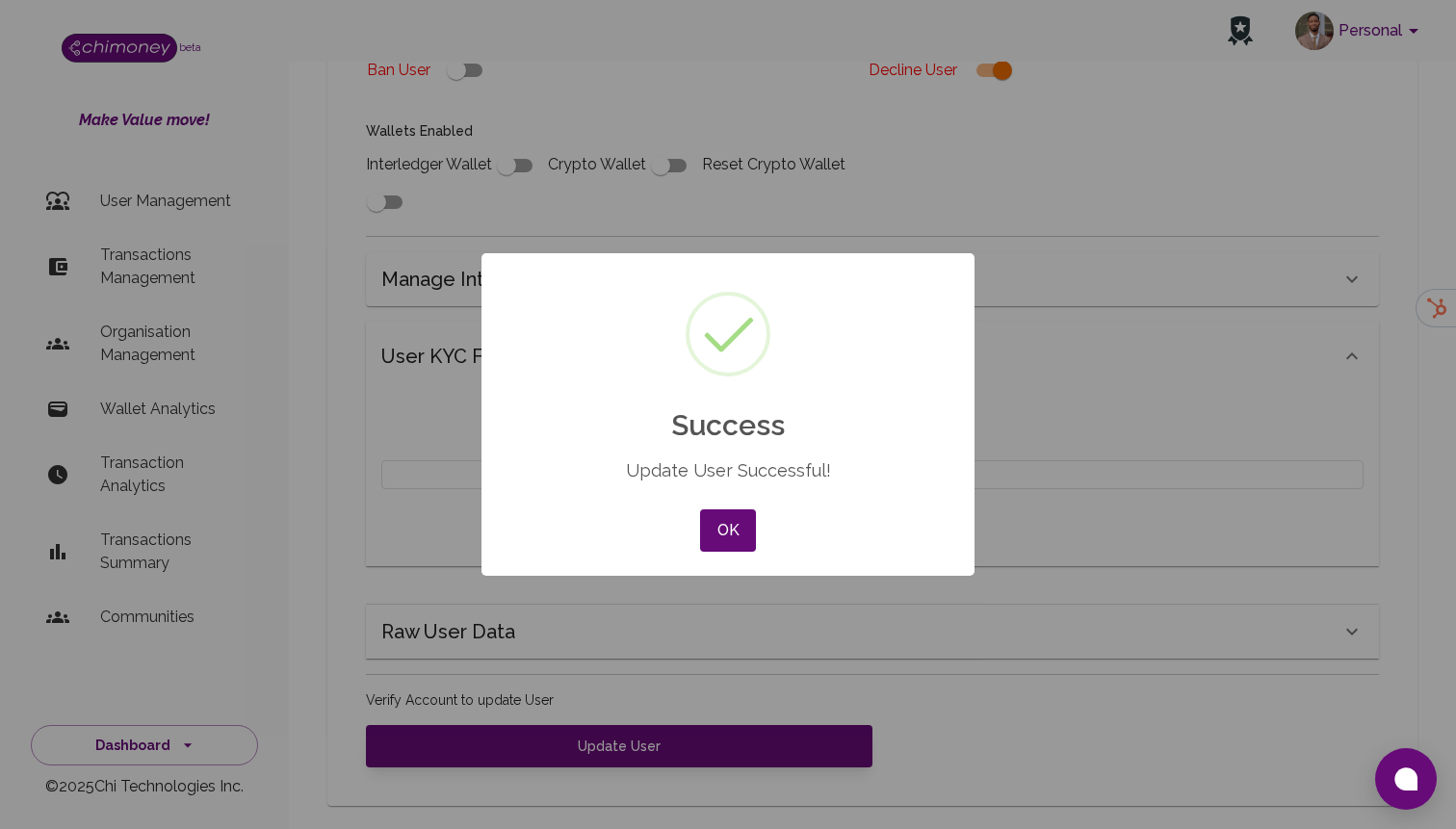
scroll to position [760, 0]
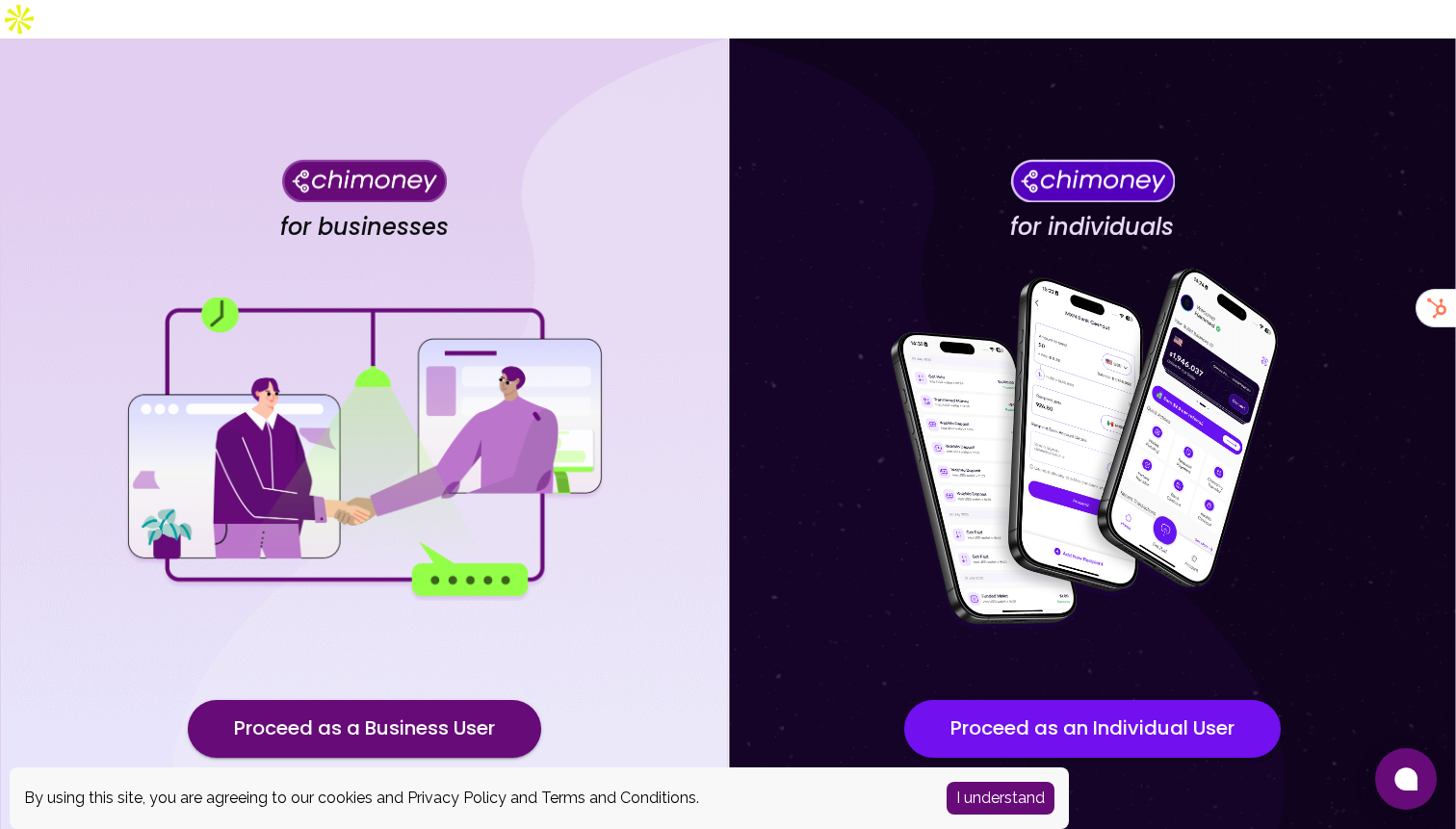
click at [432, 650] on div "for businesses Proceed as a Business User" at bounding box center [364, 474] width 728 height 870
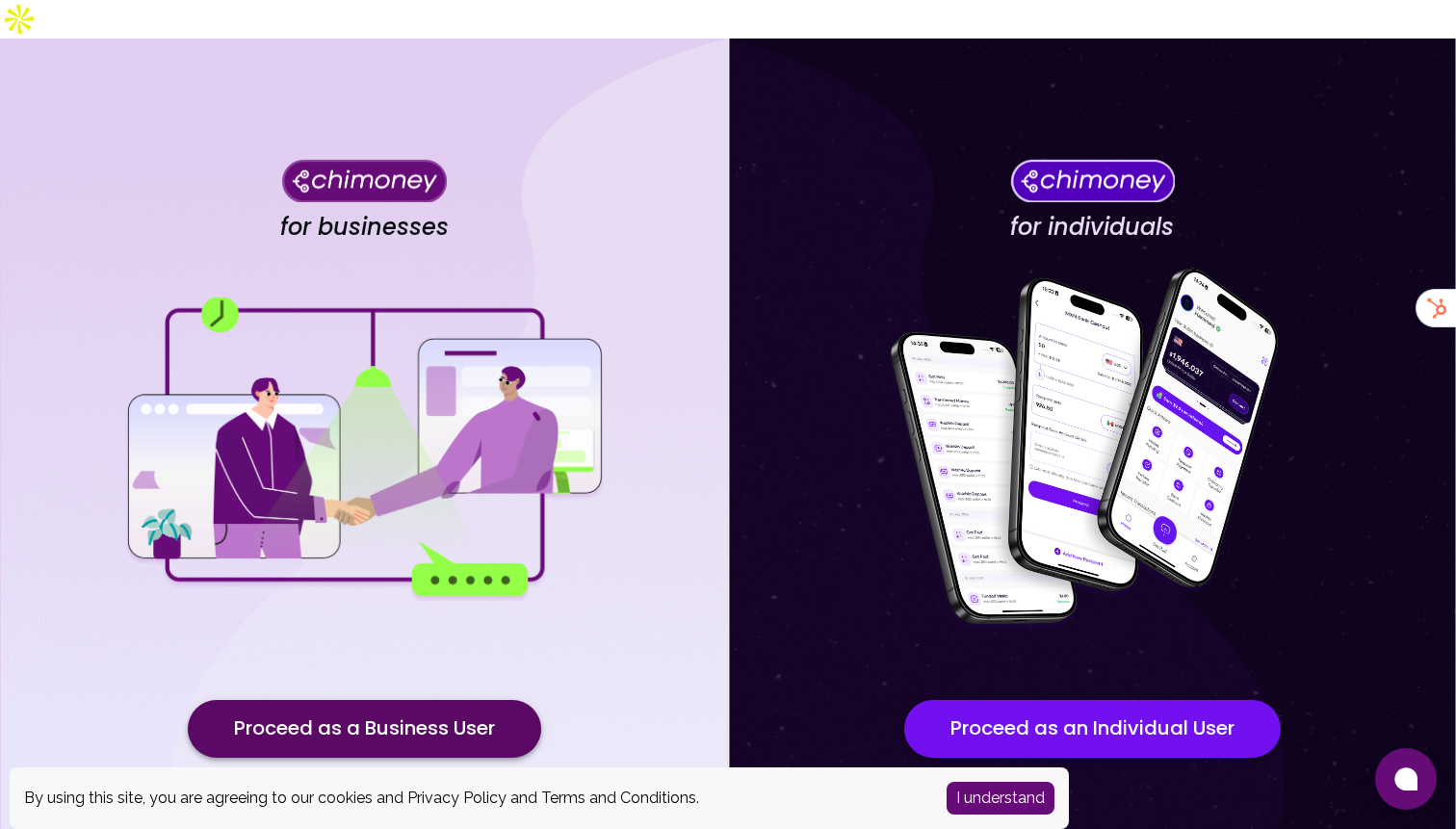
click at [419, 700] on button "Proceed as a Business User" at bounding box center [364, 728] width 353 height 58
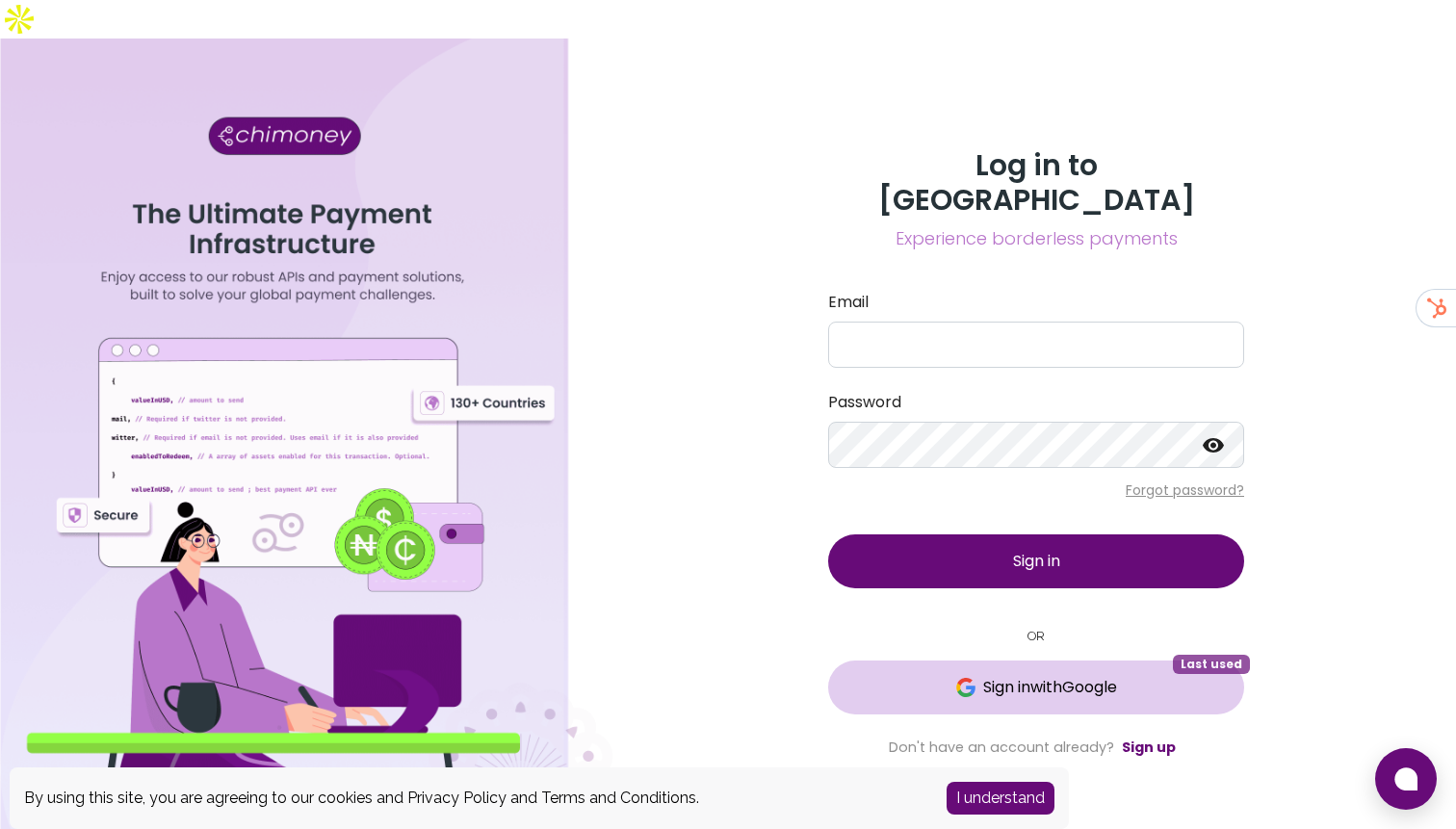
click at [988, 676] on span "Sign in with Google" at bounding box center [1050, 687] width 134 height 23
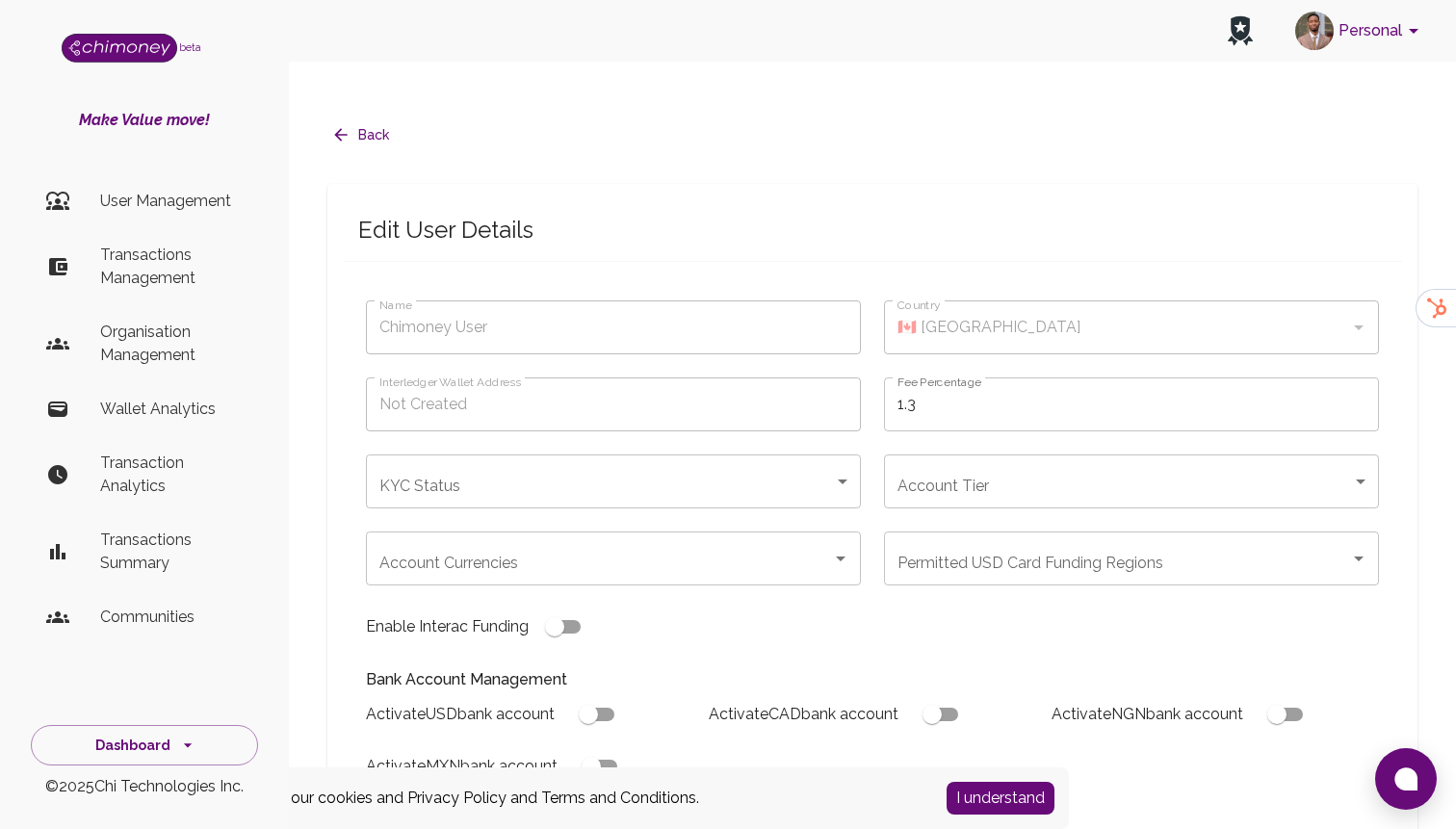
type input "[PERSON_NAME]"
type input "🇫🇷 [GEOGRAPHIC_DATA]"
type input "declined"
checkbox input "true"
click at [179, 285] on p "Transactions Management" at bounding box center [171, 266] width 142 height 46
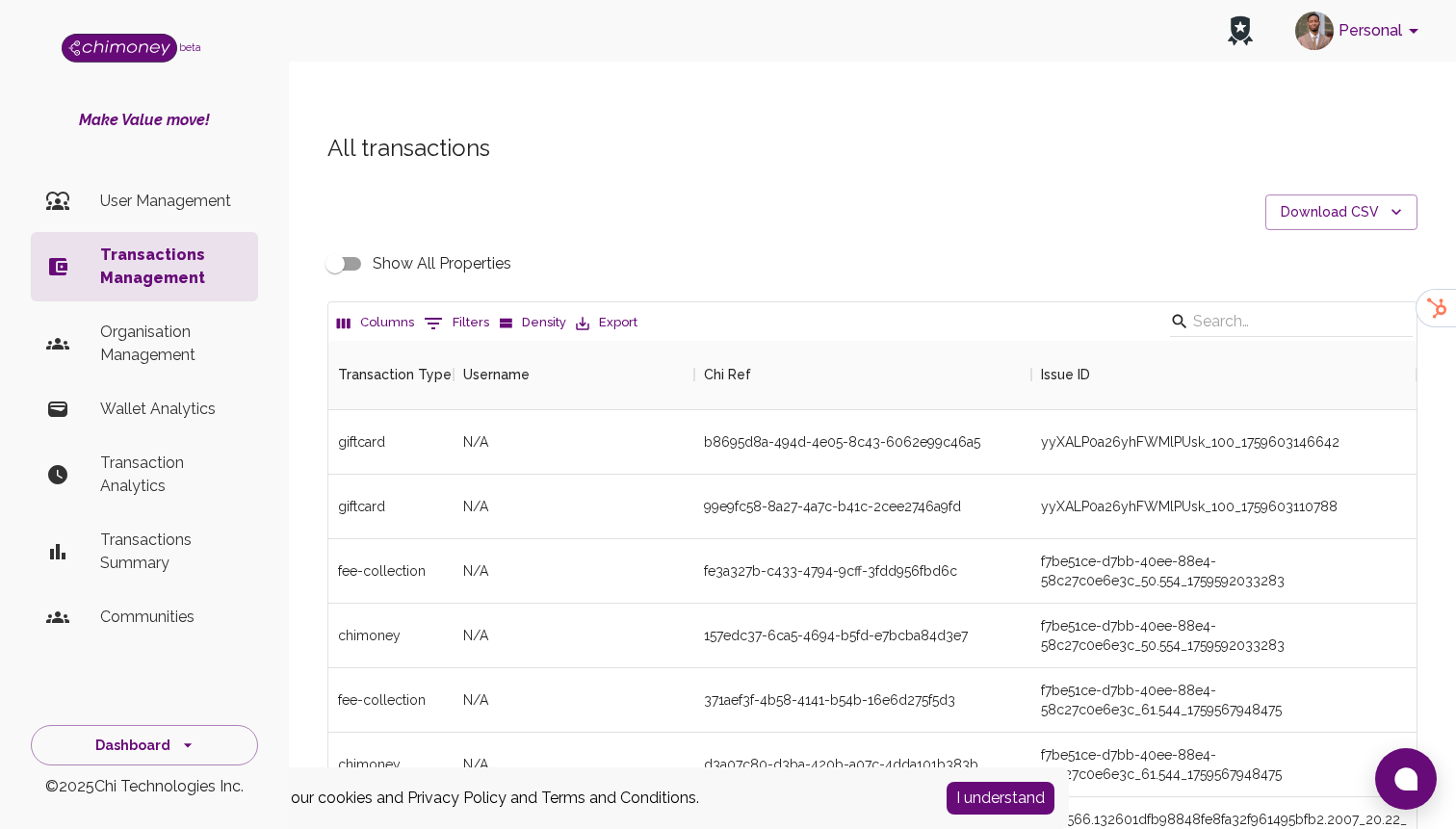
scroll to position [715, 1088]
click at [458, 302] on div "Columns 0 Filters Density Export" at bounding box center [873, 321] width 1088 height 38
click at [455, 308] on button "0 Filters" at bounding box center [456, 323] width 75 height 31
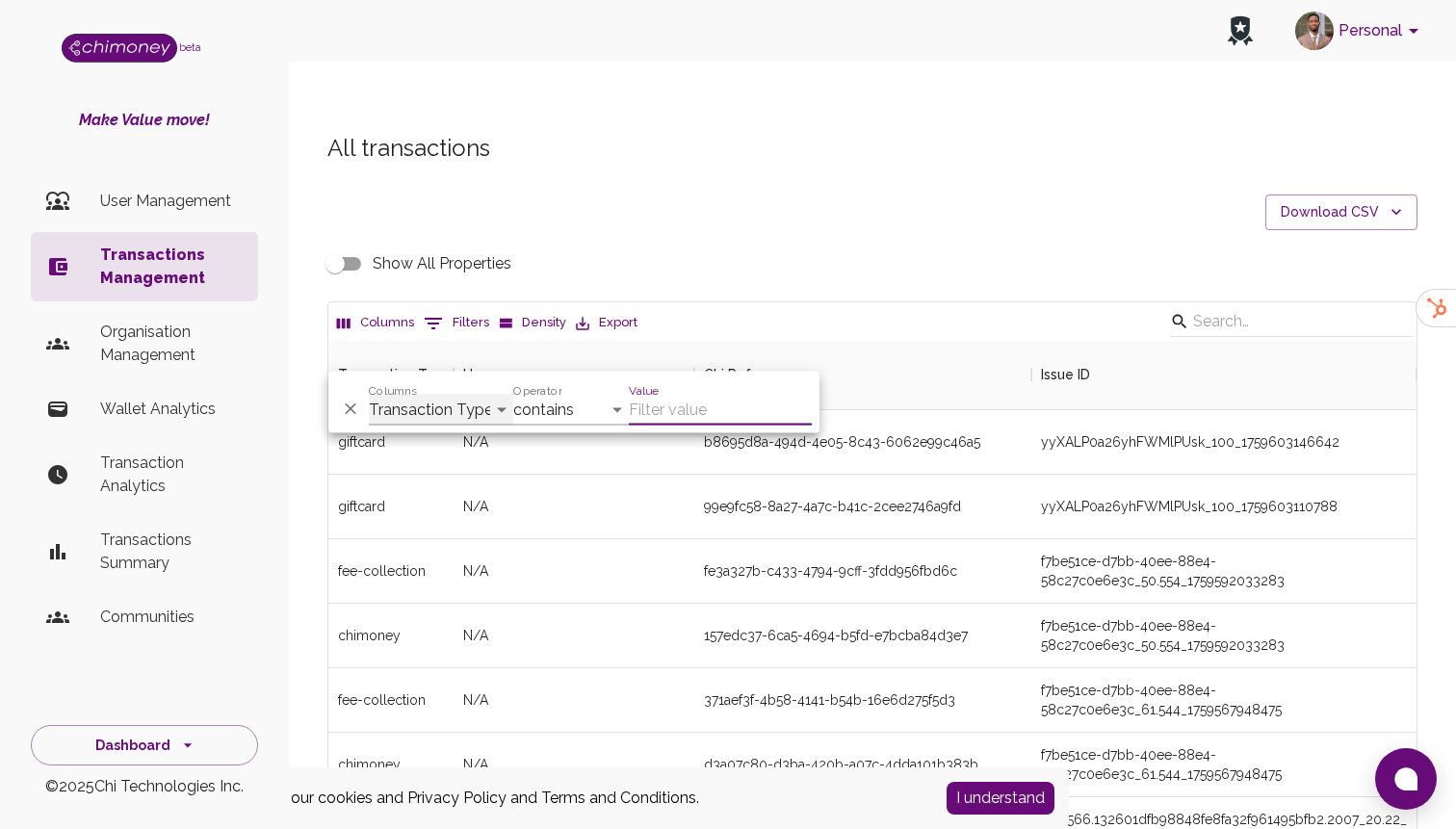
click at [434, 414] on select "Transaction Type Username Chi Ref Issue ID Value Amount Currency Fee ($) FX Rat…" at bounding box center [441, 410] width 144 height 31
select select "email"
click at [369, 395] on select "Transaction Type Username Chi Ref Issue ID Value Amount Currency Fee ($) FX Rat…" at bounding box center [441, 410] width 144 height 31
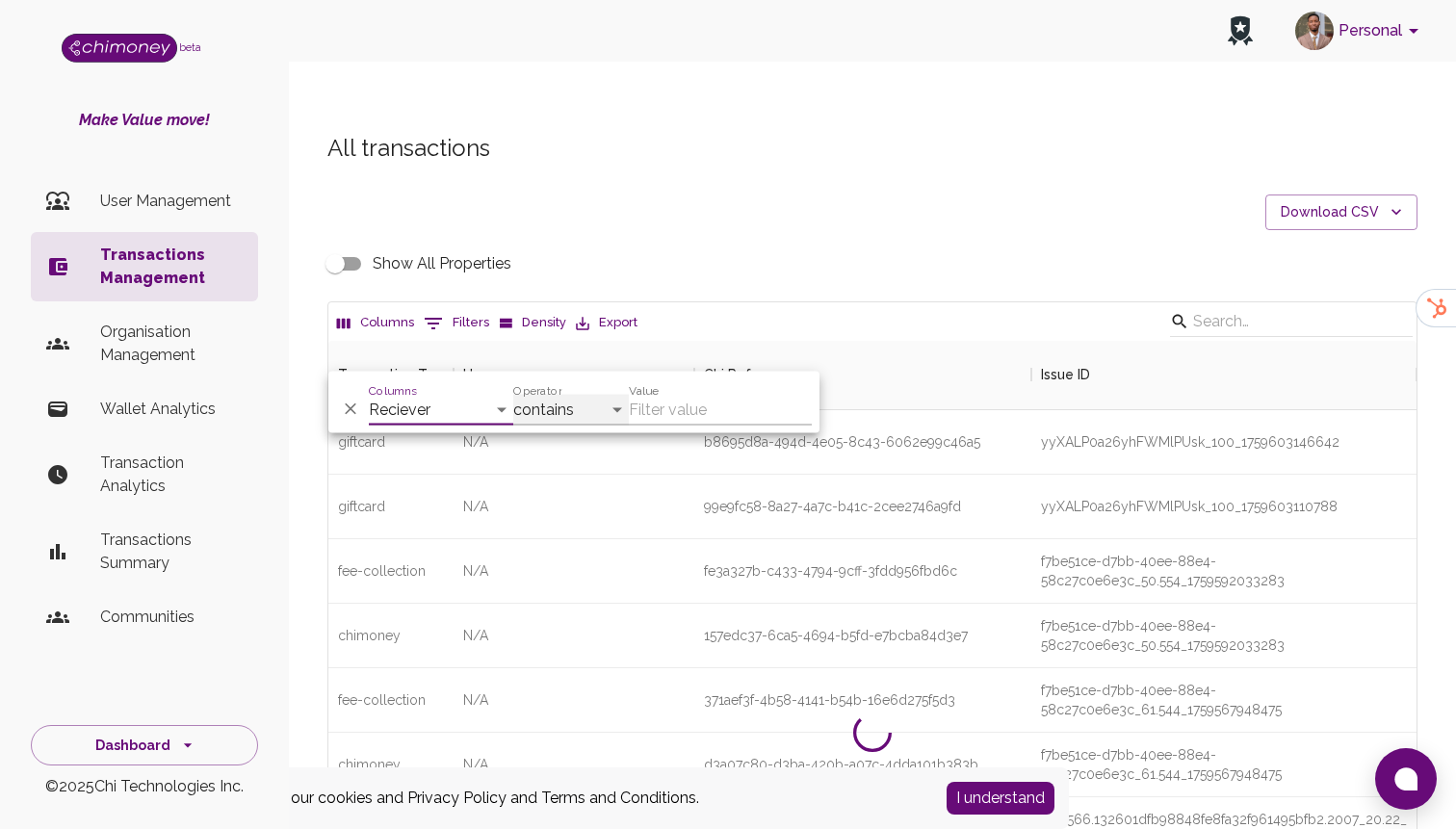
click at [560, 397] on select "contains equals starts with ends with is empty is not empty is any of" at bounding box center [571, 410] width 115 height 31
select select "equals"
click at [513, 395] on select "contains equals starts with ends with is empty is not empty is any of" at bounding box center [571, 410] width 115 height 31
click at [717, 404] on input "Value" at bounding box center [720, 410] width 183 height 31
paste input "christianobianugba84@gmail.com"
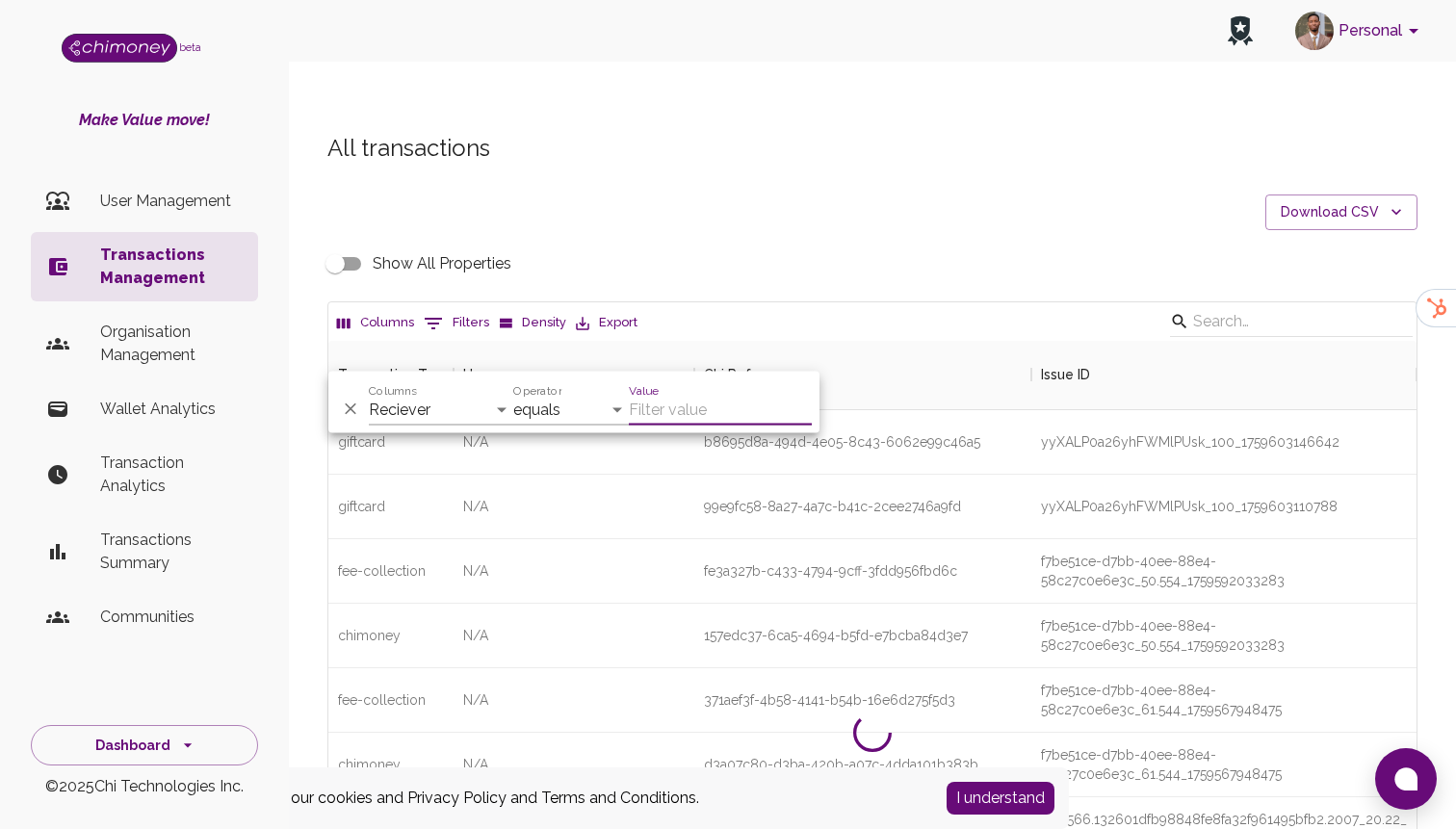
type input "christianobianugba84@gmail.com"
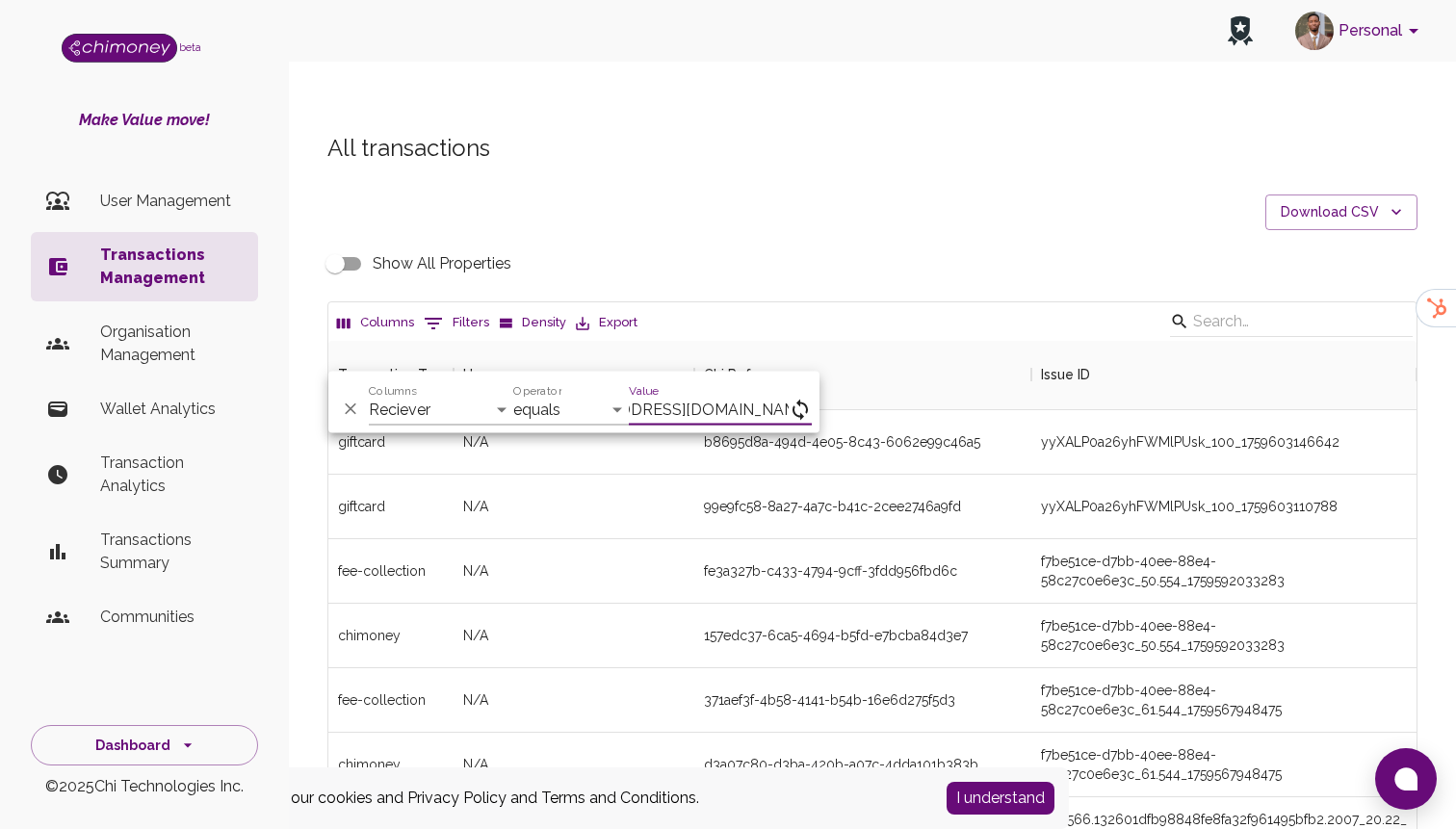
scroll to position [0, 57]
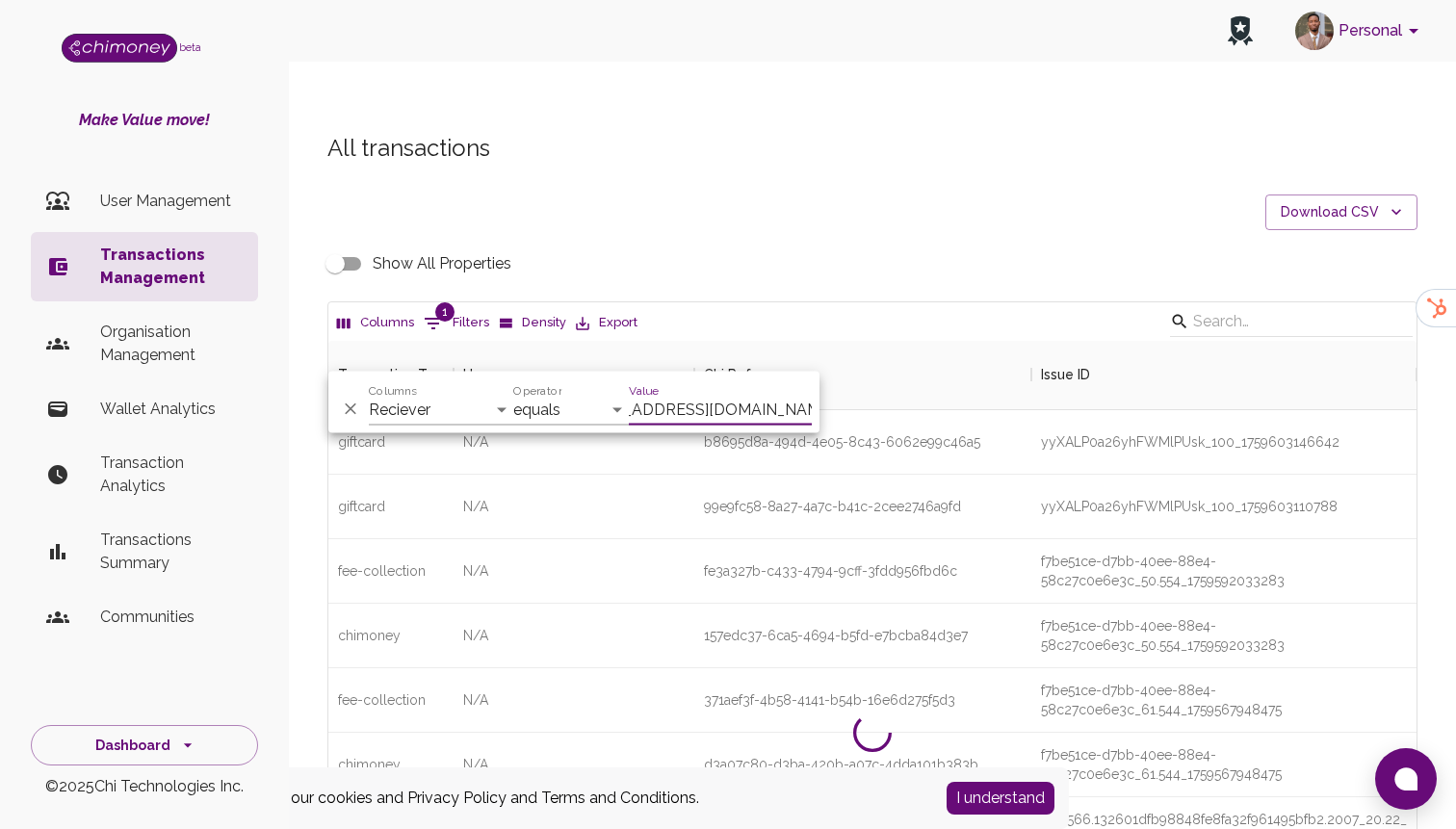
click at [151, 198] on p "User Management" at bounding box center [171, 200] width 142 height 23
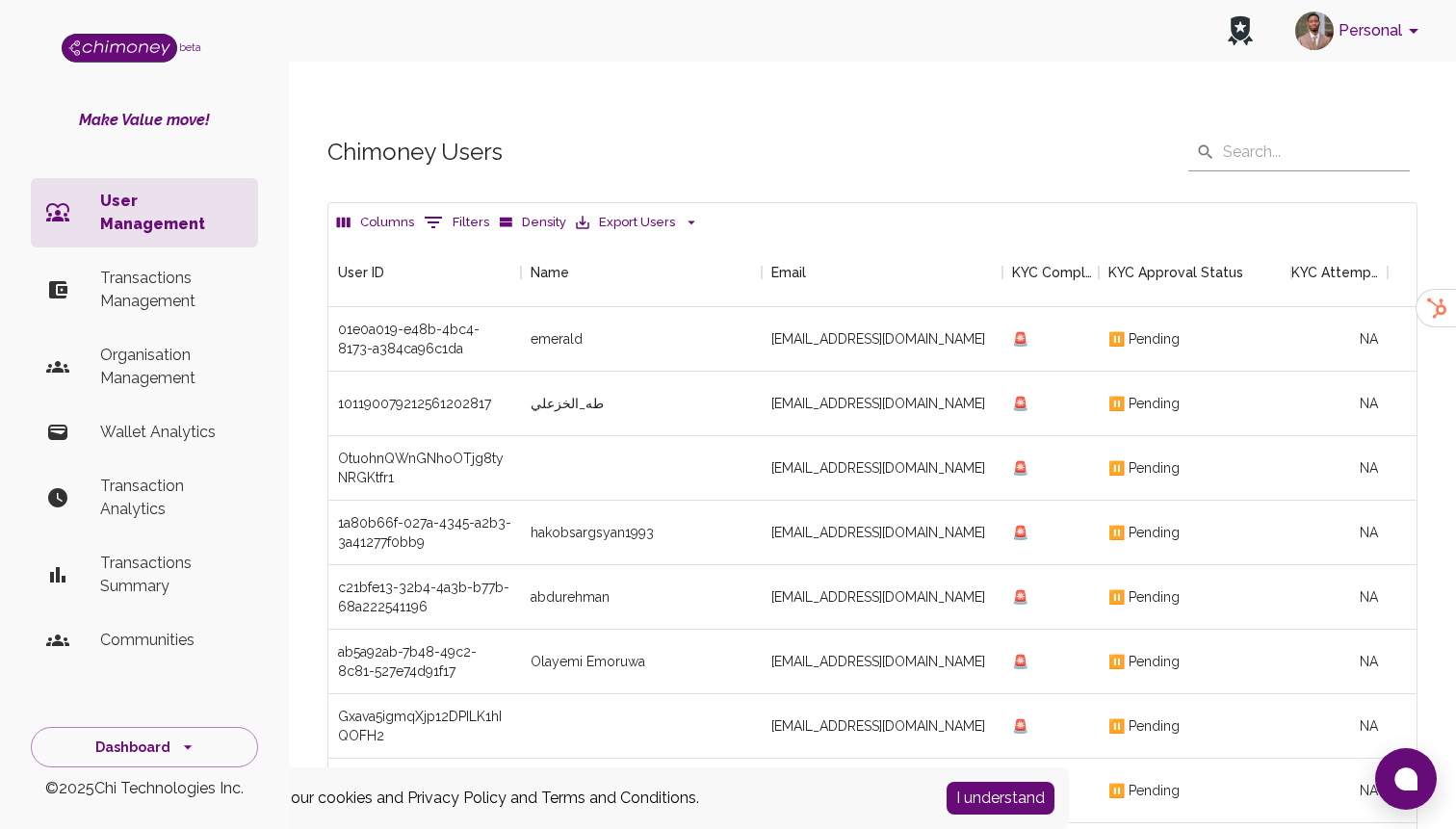
scroll to position [715, 1088]
click at [454, 207] on button "0 Filters" at bounding box center [456, 222] width 75 height 31
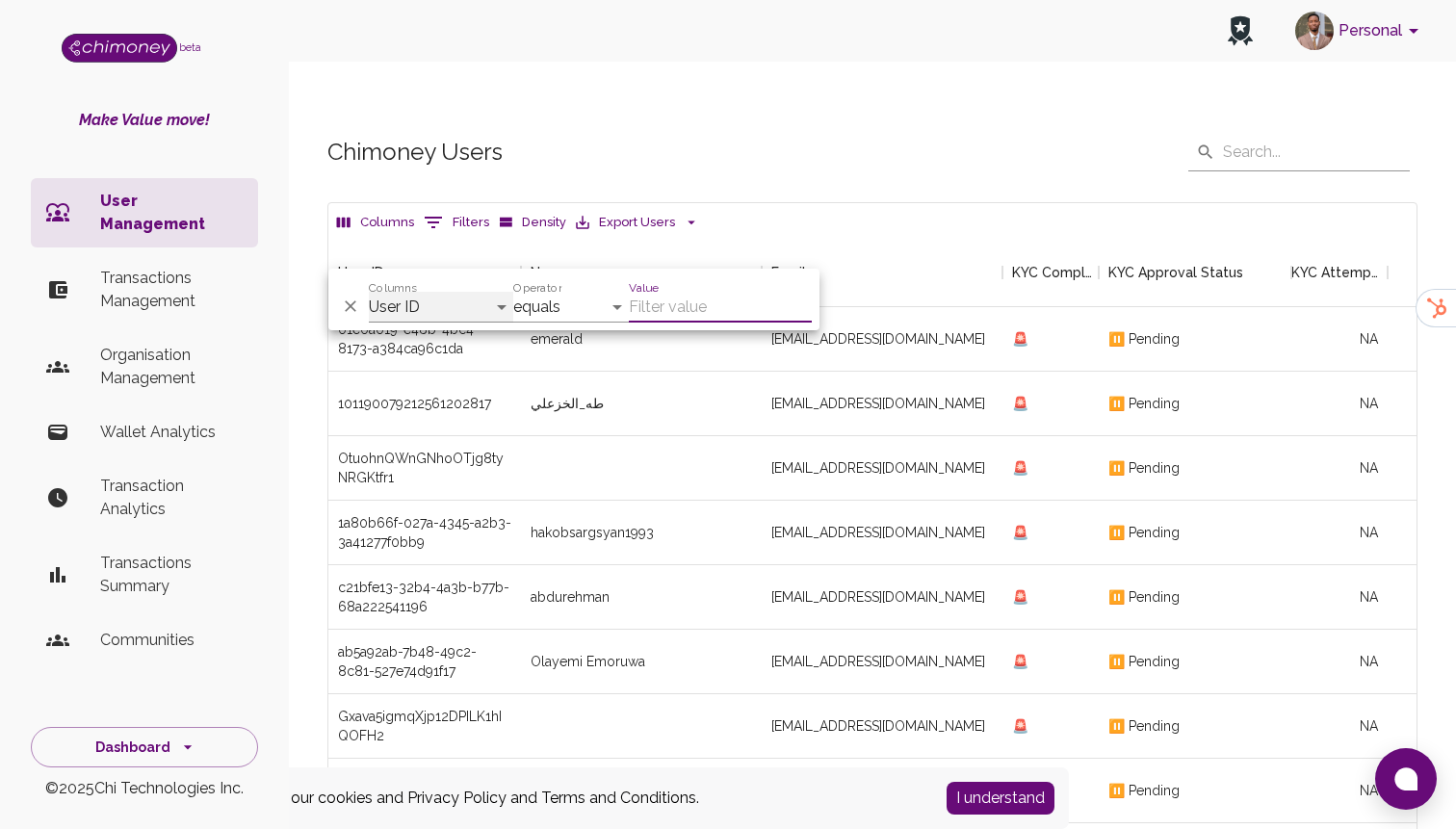
click at [443, 299] on select "User ID Name Email KYC Completed KYC Approval Status KYC Attempts Join date Upd…" at bounding box center [441, 307] width 144 height 31
select select "email"
click at [369, 292] on select "User ID Name Email KYC Completed KYC Approval Status KYC Attempts Join date Upd…" at bounding box center [441, 307] width 144 height 31
click at [539, 319] on select "contains equals starts with is any of" at bounding box center [571, 307] width 115 height 31
click at [650, 304] on input "Value" at bounding box center [720, 307] width 183 height 31
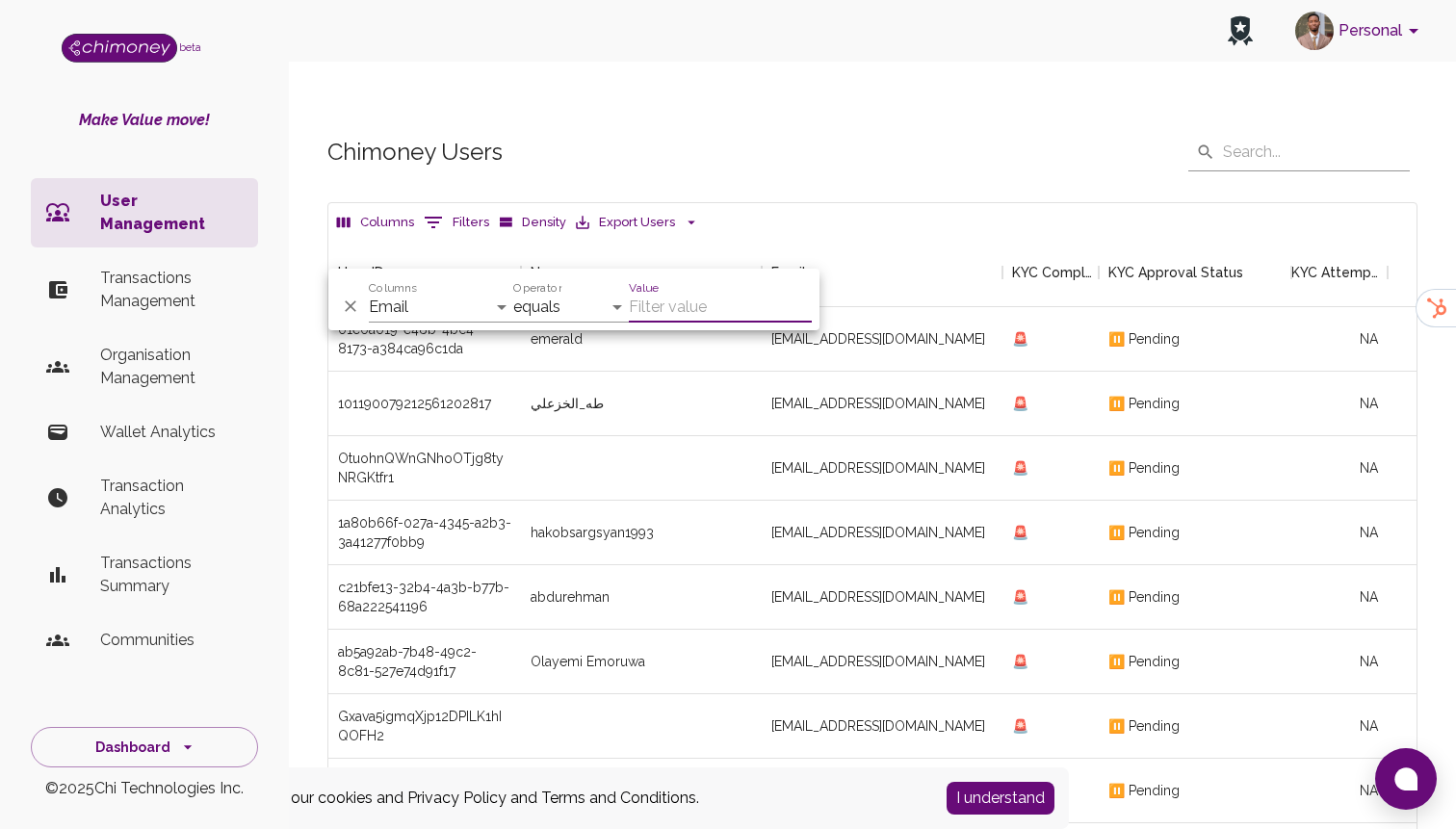
paste input "christianobianugba84@gmail.com"
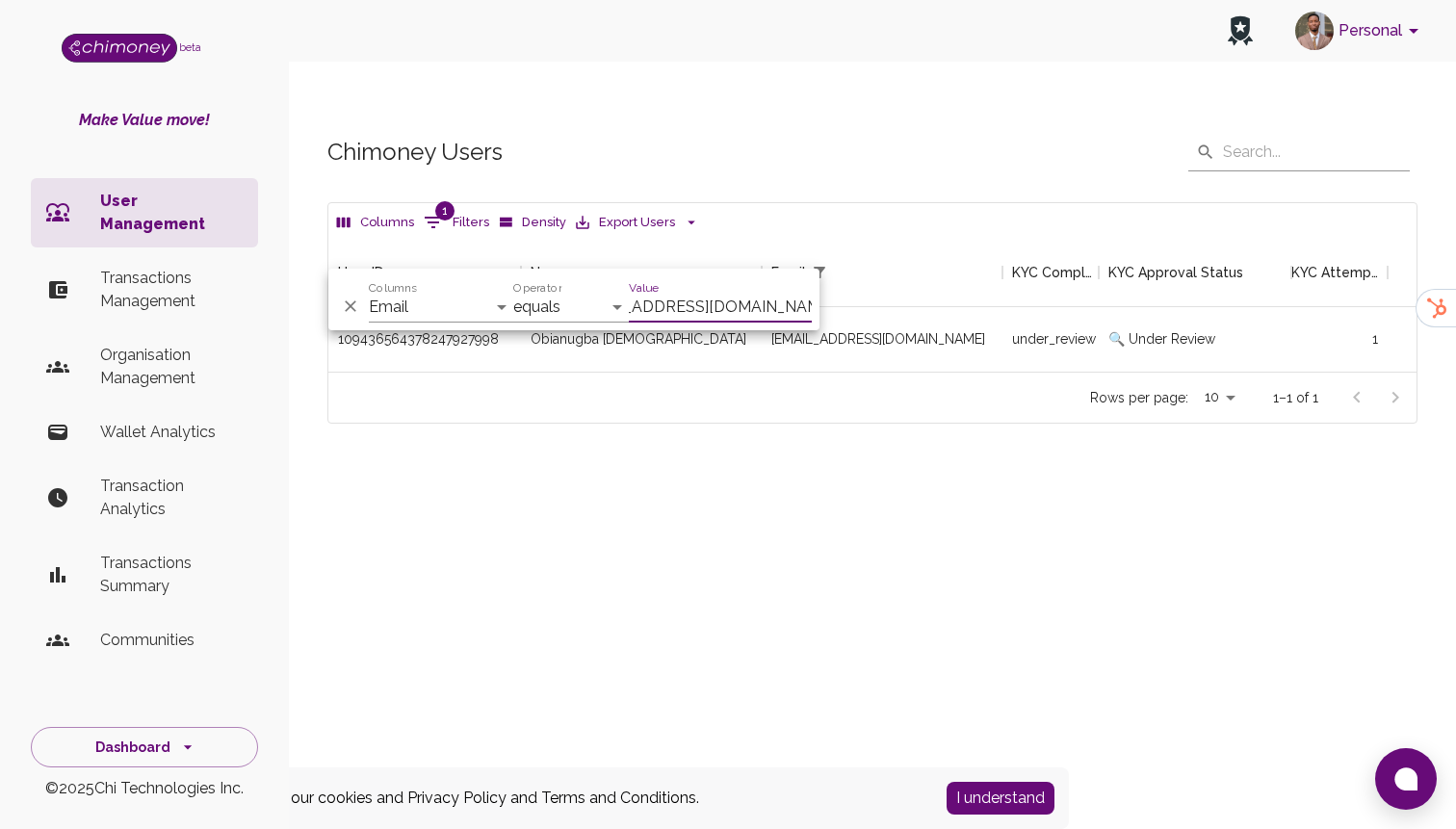
scroll to position [134, 1088]
type input "christianobianugba84@gmail.com"
click at [1074, 490] on div "Chimoney Users ​ ​ Columns 1 Filters Density Export Users User ID Name Email KY…" at bounding box center [873, 311] width 1167 height 449
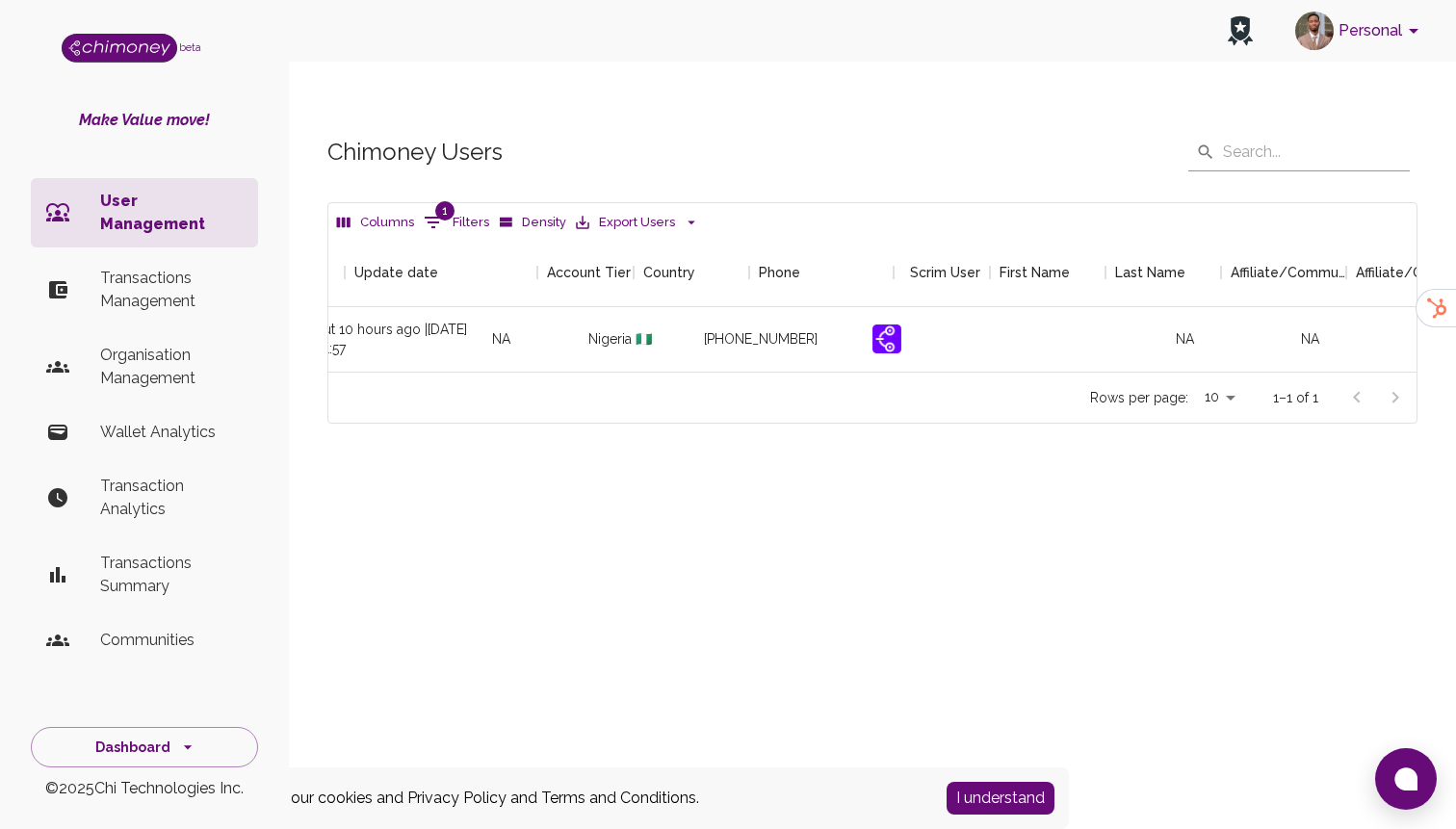
scroll to position [0, 2205]
